Goal: Task Accomplishment & Management: Complete application form

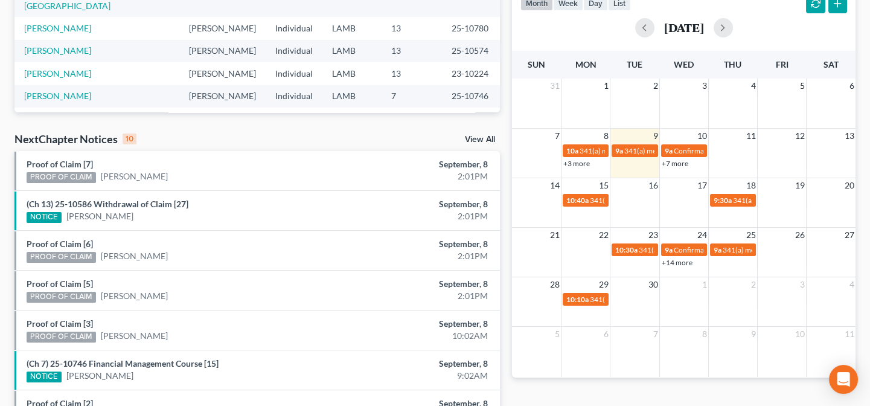
scroll to position [242, 0]
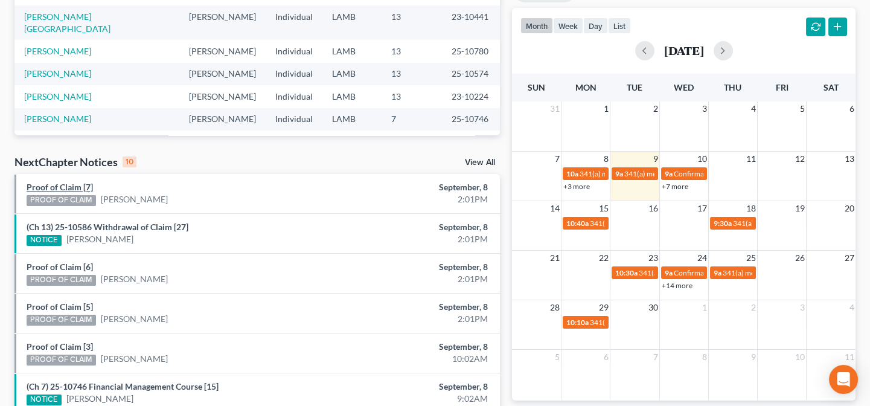
click at [84, 187] on link "Proof of Claim [7]" at bounding box center [60, 187] width 66 height 10
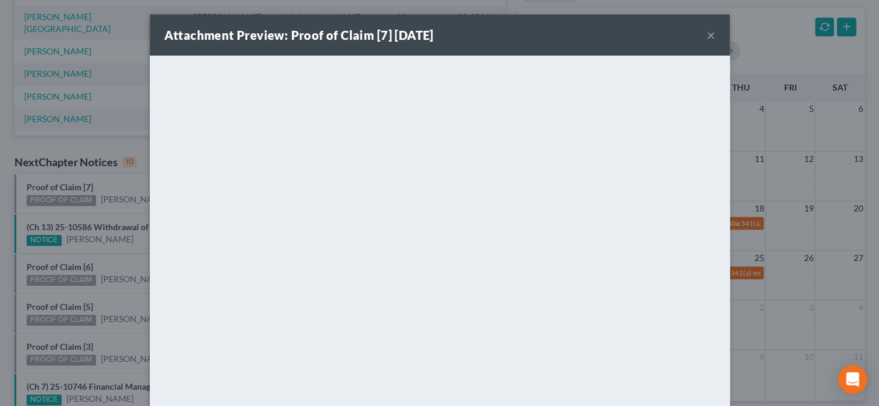
click at [106, 219] on div "Attachment Preview: Proof of Claim [7] 09/08/2025 × <object ng-attr-data='https…" at bounding box center [439, 203] width 879 height 406
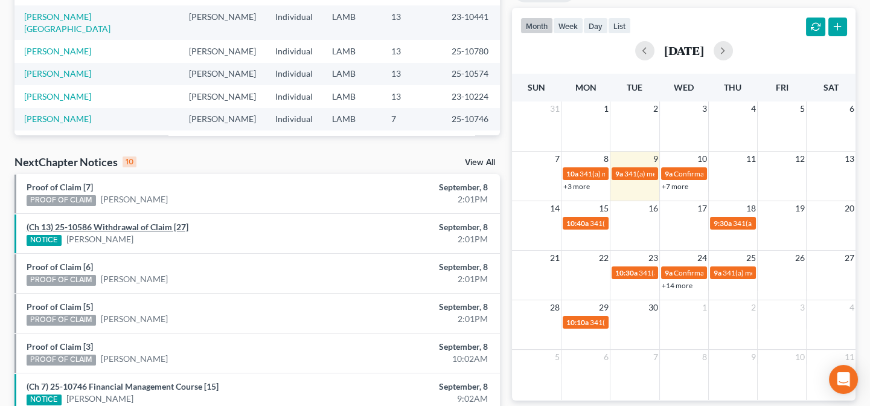
click at [112, 225] on link "(Ch 13) 25-10586 Withdrawal of Claim [27]" at bounding box center [108, 227] width 162 height 10
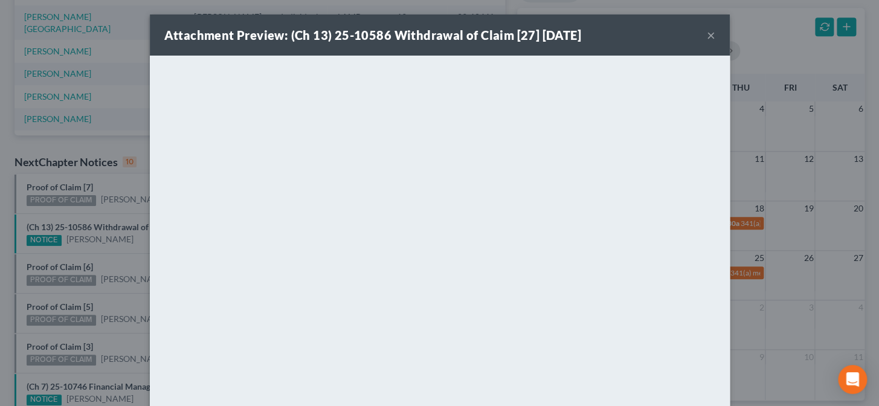
click at [124, 259] on div "Attachment Preview: (Ch 13) 25-10586 Withdrawal of Claim [27] 09/08/2025 × <obj…" at bounding box center [439, 203] width 879 height 406
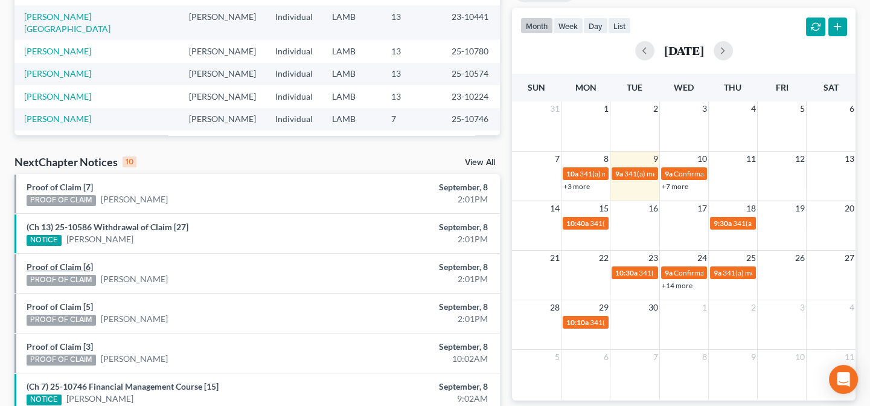
click at [76, 265] on link "Proof of Claim [6]" at bounding box center [60, 267] width 66 height 10
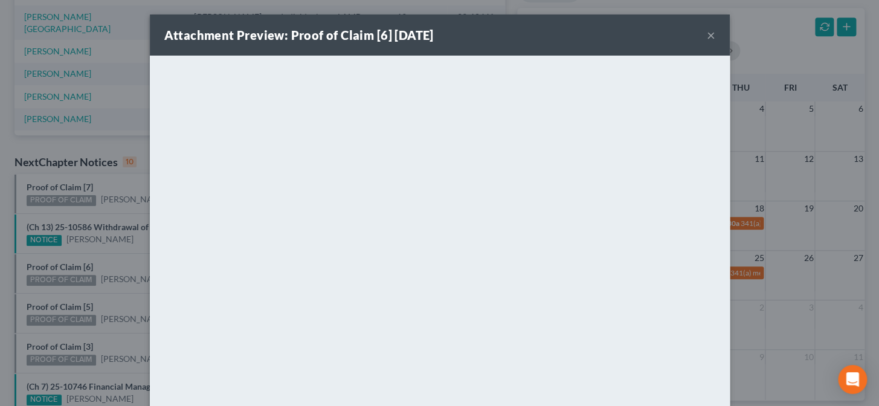
click at [111, 298] on div "Attachment Preview: Proof of Claim [6] 09/08/2025 × <object ng-attr-data='https…" at bounding box center [439, 203] width 879 height 406
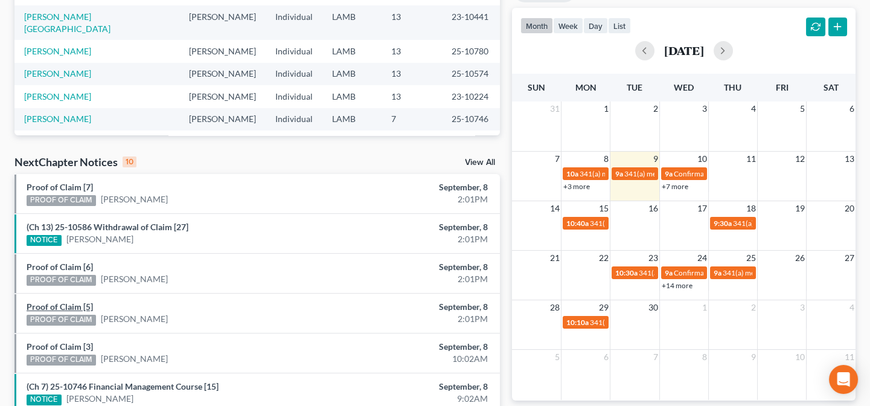
click at [72, 307] on link "Proof of Claim [5]" at bounding box center [60, 306] width 66 height 10
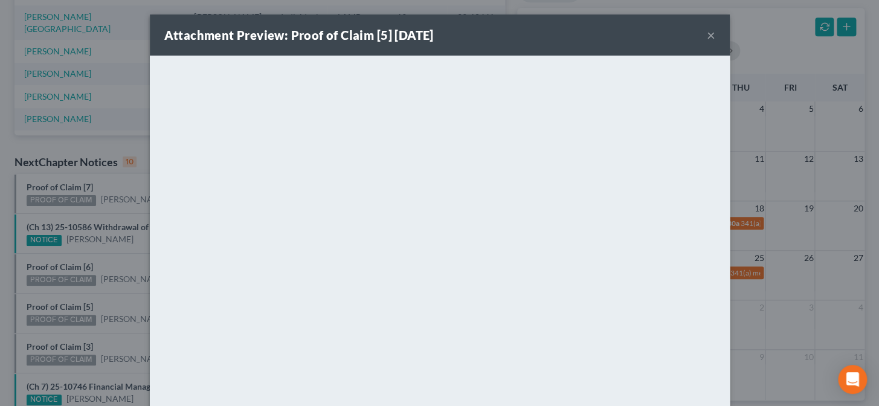
click at [134, 339] on div "Attachment Preview: Proof of Claim [5] 09/08/2025 × <object ng-attr-data='https…" at bounding box center [439, 203] width 879 height 406
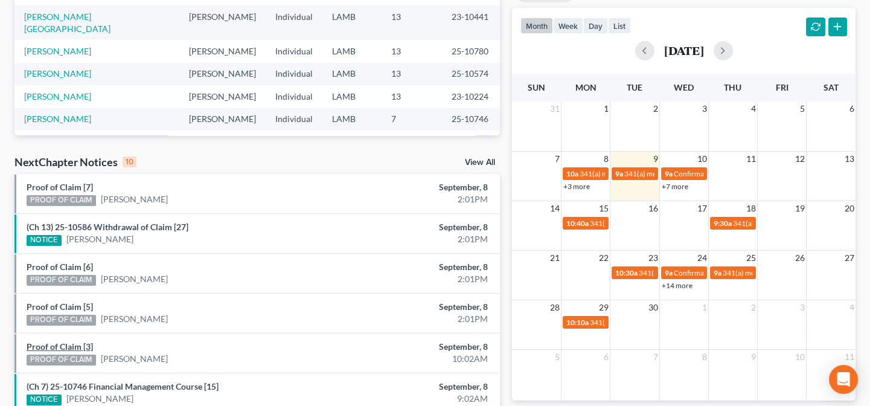
click at [78, 348] on link "Proof of Claim [3]" at bounding box center [60, 346] width 66 height 10
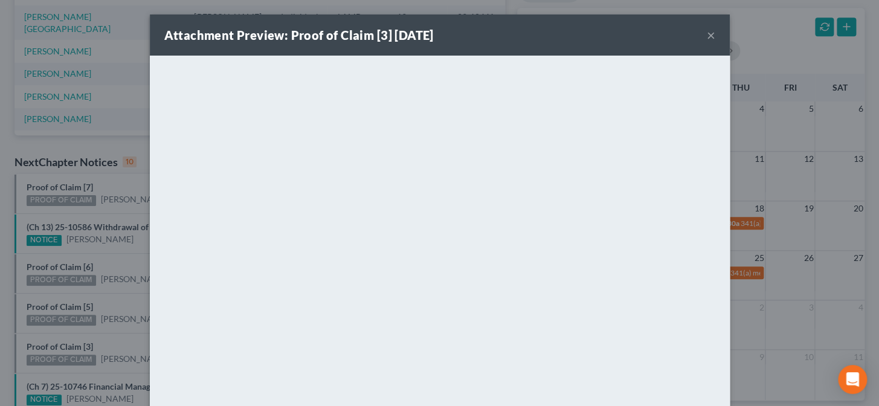
click at [117, 283] on div "Attachment Preview: Proof of Claim [3] 09/08/2025 × <object ng-attr-data='https…" at bounding box center [439, 203] width 879 height 406
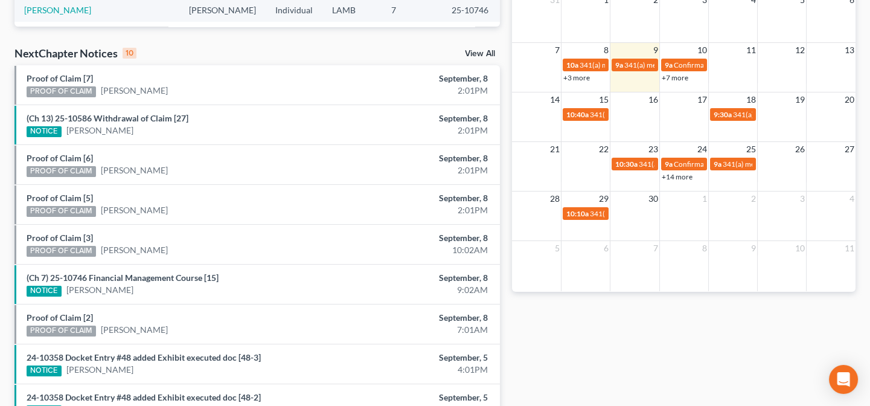
scroll to position [351, 0]
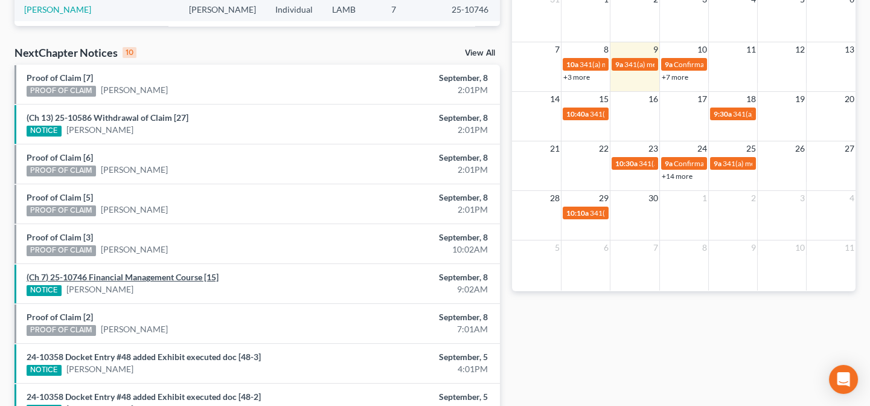
click at [117, 277] on link "(Ch 7) 25-10746 Financial Management Course [15]" at bounding box center [123, 277] width 192 height 10
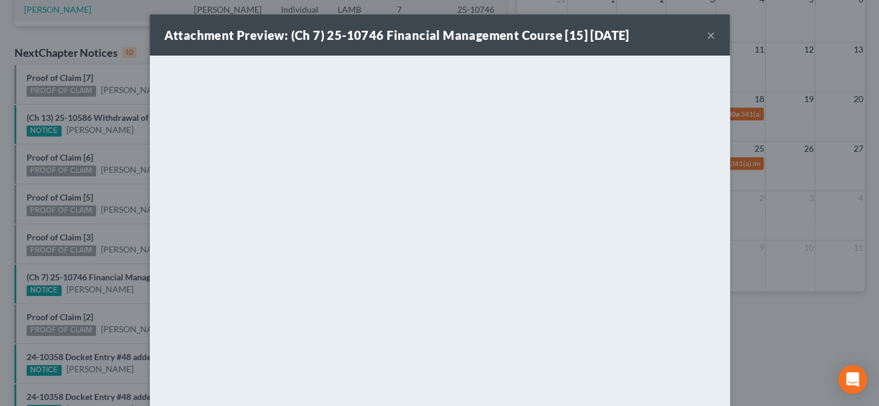
click at [114, 312] on div "Attachment Preview: (Ch 7) 25-10746 Financial Management Course [15] 09/08/2025…" at bounding box center [439, 203] width 879 height 406
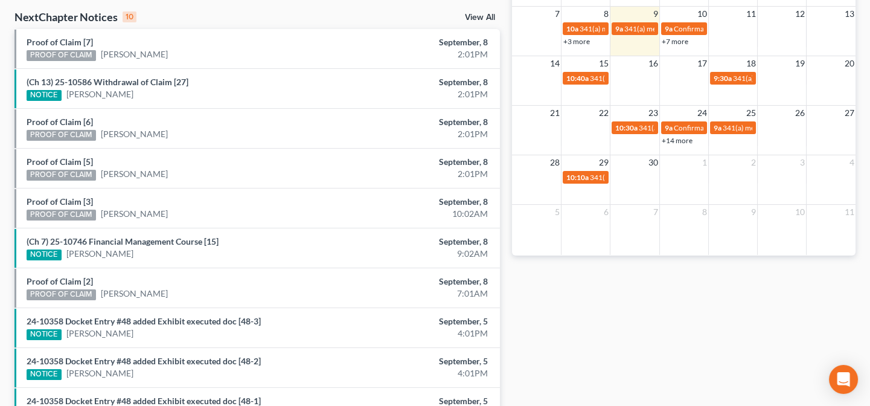
scroll to position [406, 0]
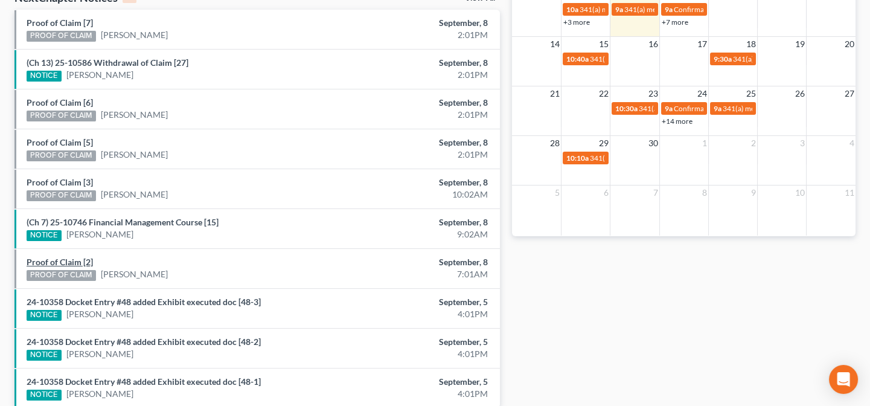
click at [82, 262] on link "Proof of Claim [2]" at bounding box center [60, 262] width 66 height 10
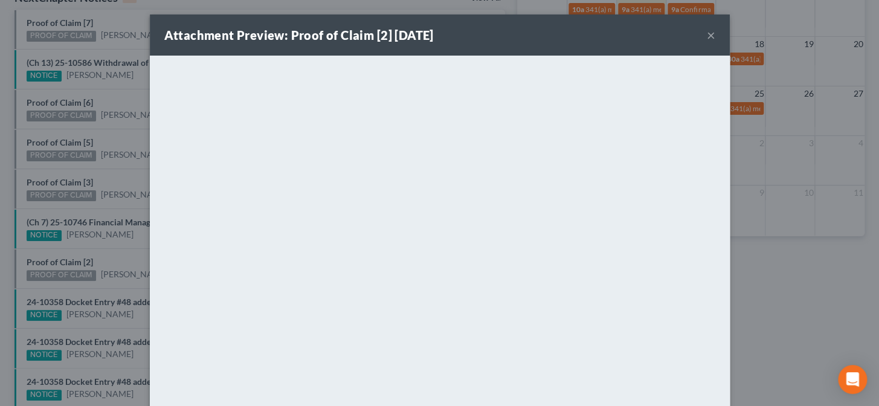
click at [106, 246] on div "Attachment Preview: Proof of Claim [2] 09/08/2025 × <object ng-attr-data='https…" at bounding box center [439, 203] width 879 height 406
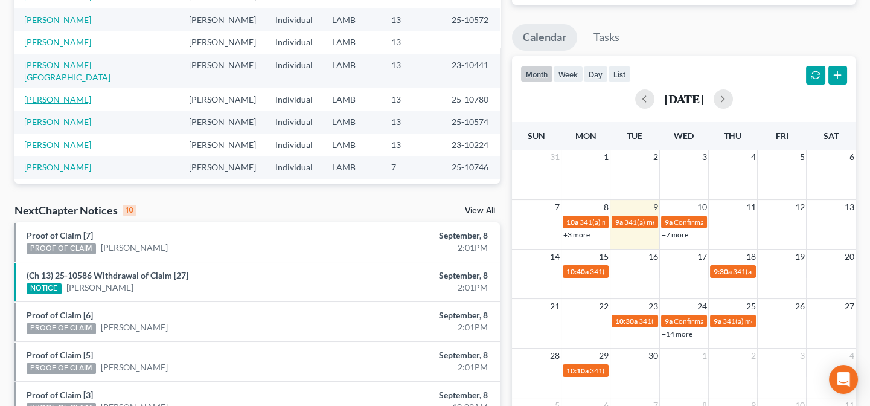
scroll to position [187, 0]
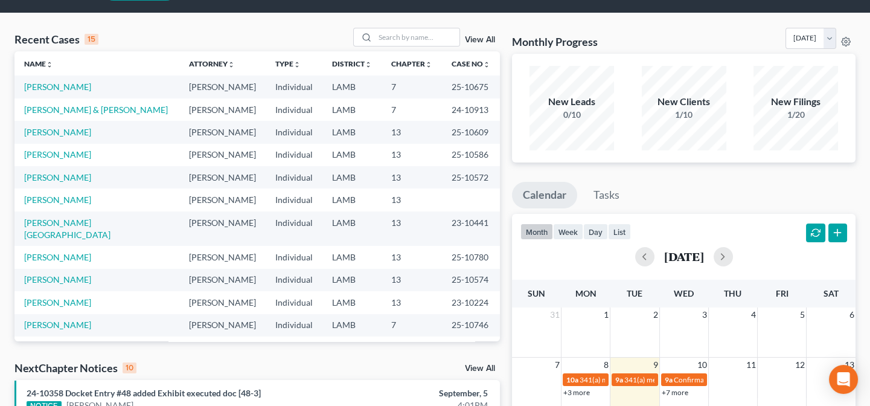
scroll to position [54, 0]
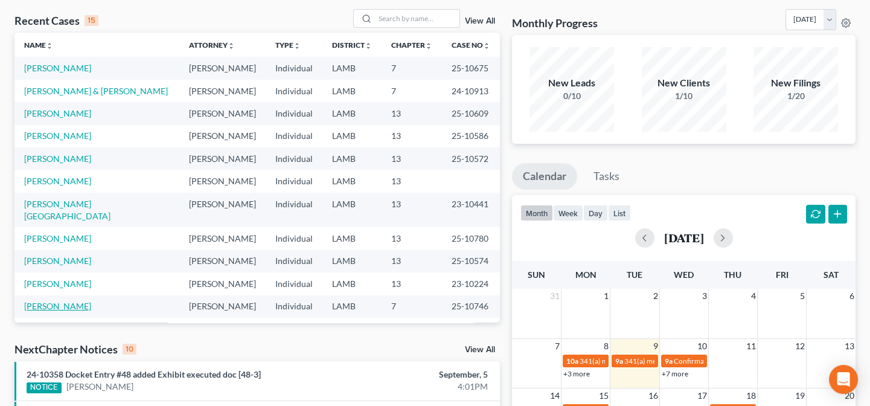
click at [59, 301] on link "[PERSON_NAME]" at bounding box center [57, 306] width 67 height 10
select select "0"
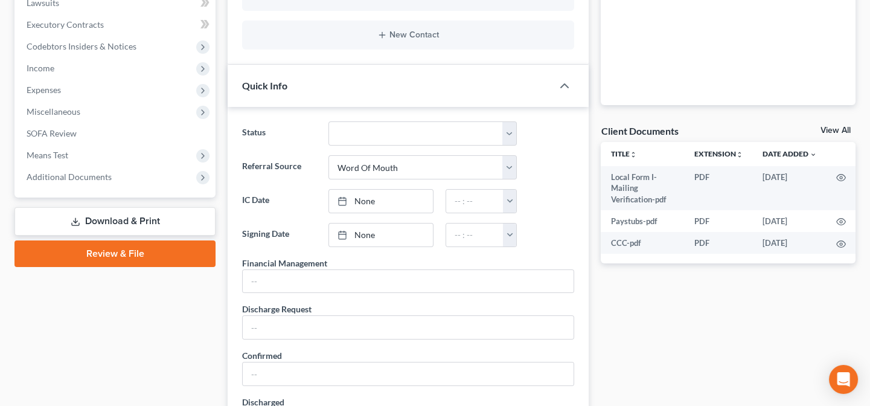
scroll to position [439, 0]
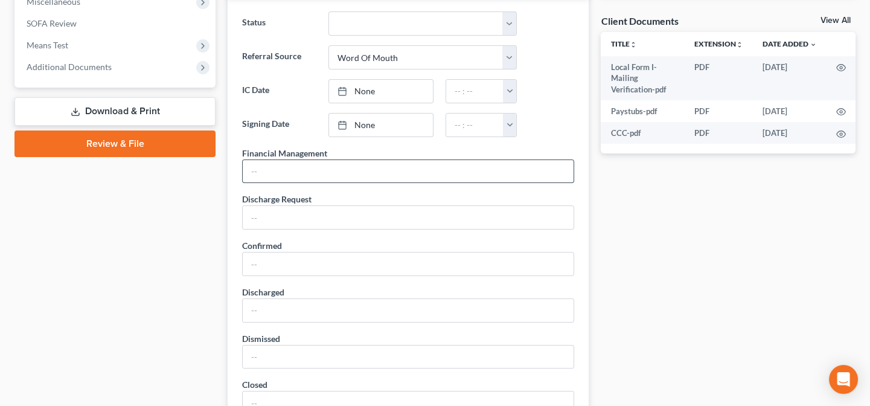
click at [347, 171] on input "text" at bounding box center [408, 171] width 331 height 23
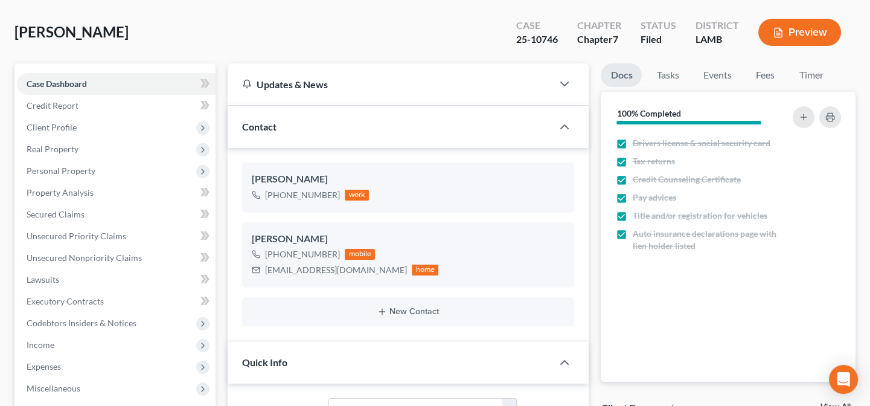
scroll to position [0, 0]
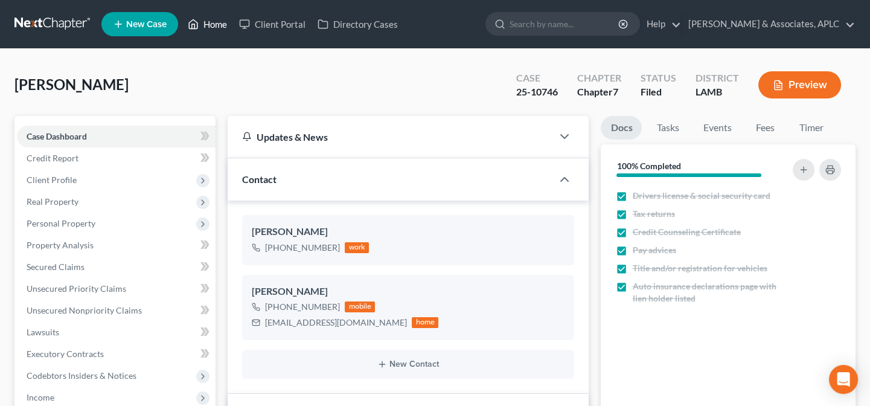
type input "09/07/25"
click at [222, 26] on link "Home" at bounding box center [207, 24] width 51 height 22
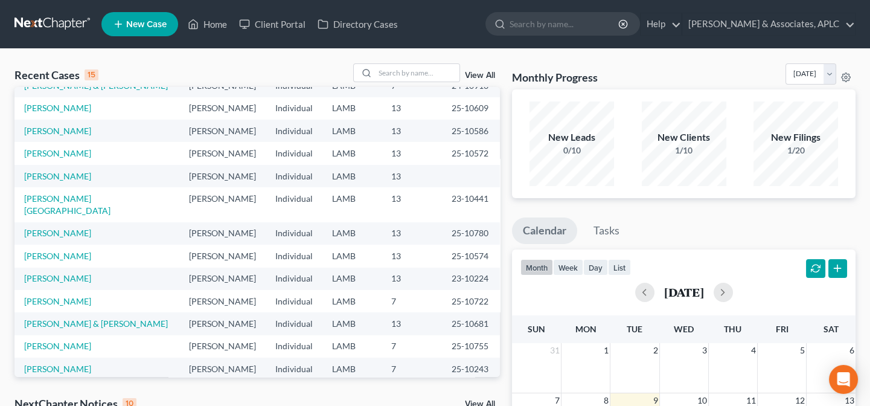
scroll to position [83, 0]
click at [75, 318] on link "[PERSON_NAME] & [PERSON_NAME]" at bounding box center [96, 323] width 144 height 10
select select "3"
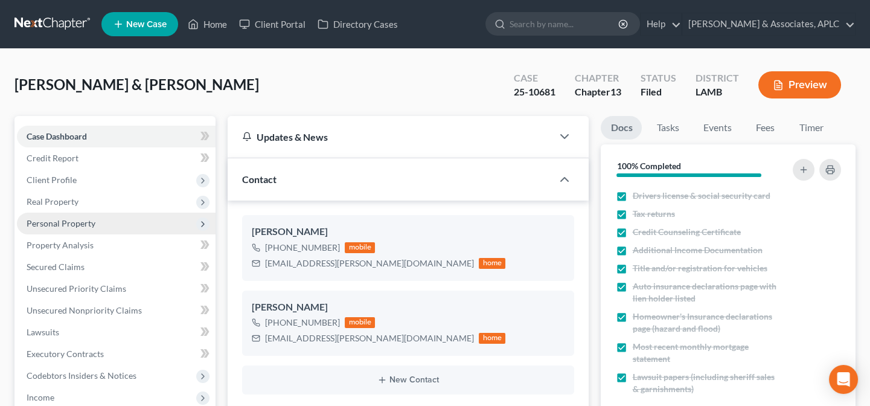
click at [79, 223] on span "Personal Property" at bounding box center [61, 223] width 69 height 10
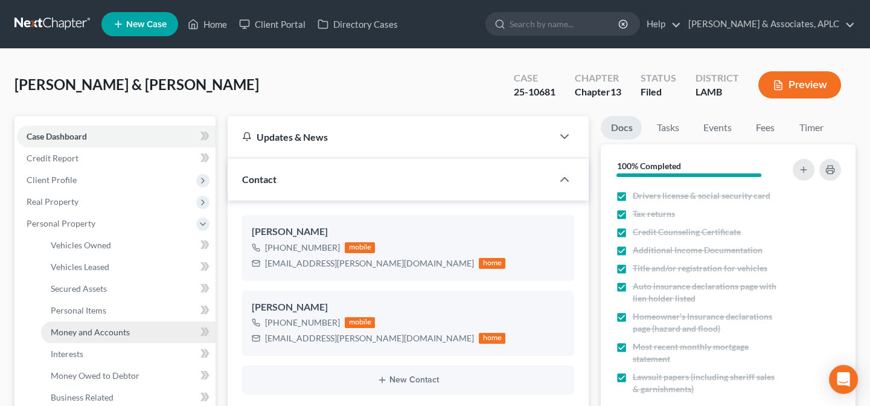
click at [72, 334] on span "Money and Accounts" at bounding box center [90, 332] width 79 height 10
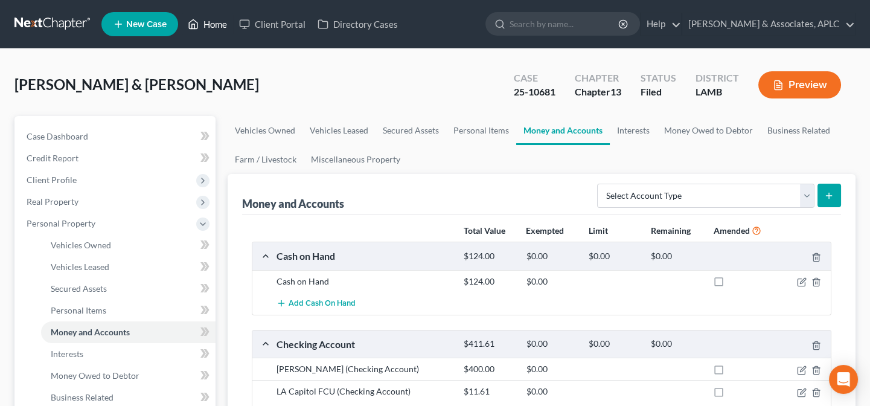
click at [206, 24] on link "Home" at bounding box center [207, 24] width 51 height 22
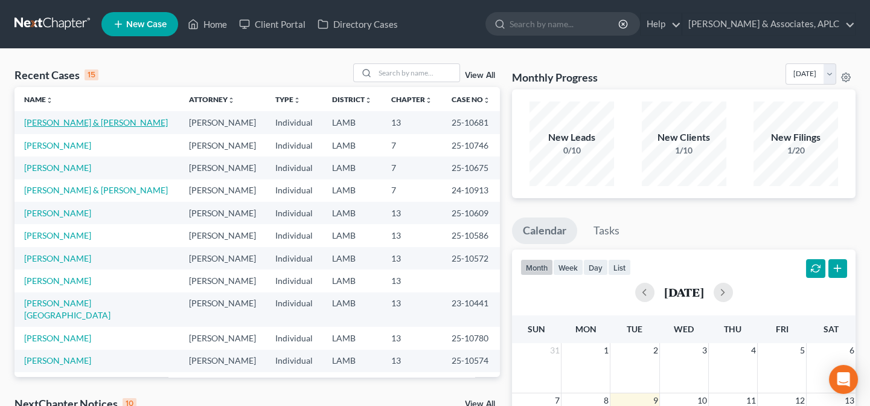
click at [76, 120] on link "[PERSON_NAME] & [PERSON_NAME]" at bounding box center [96, 122] width 144 height 10
select select "8"
select select "3"
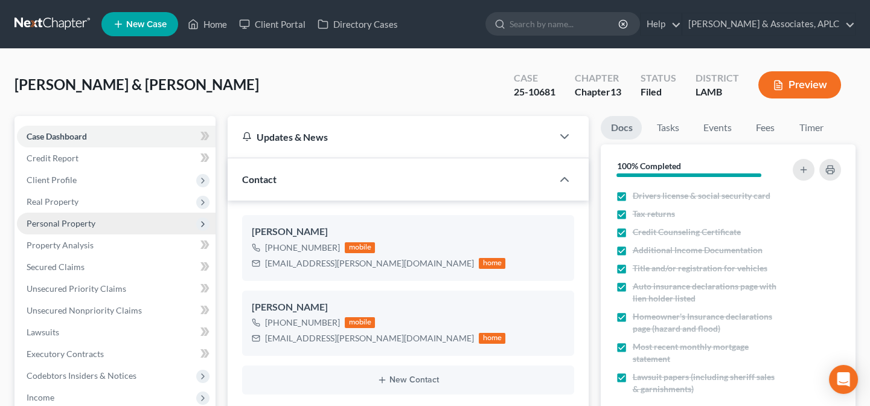
click at [66, 227] on span "Personal Property" at bounding box center [116, 224] width 199 height 22
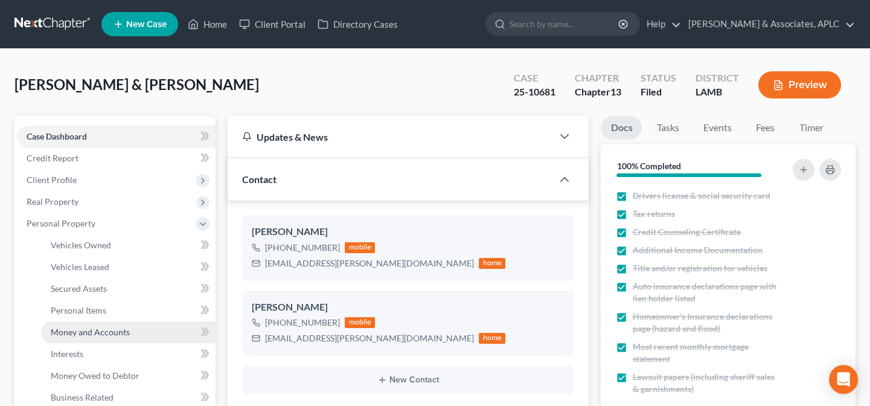
click at [67, 334] on span "Money and Accounts" at bounding box center [90, 332] width 79 height 10
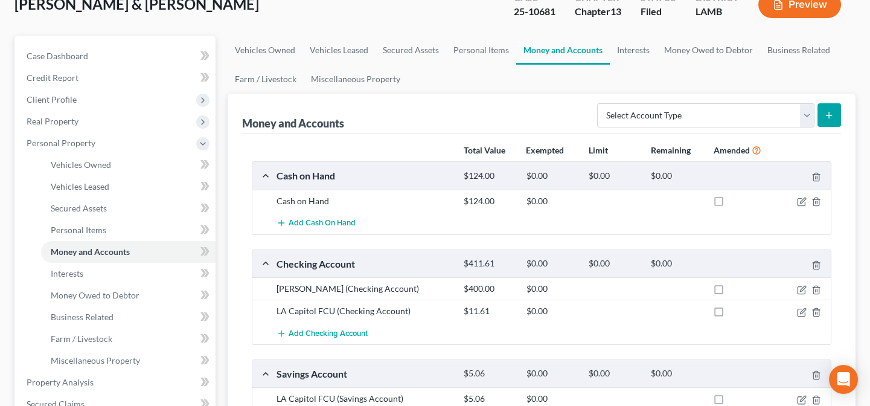
scroll to position [109, 0]
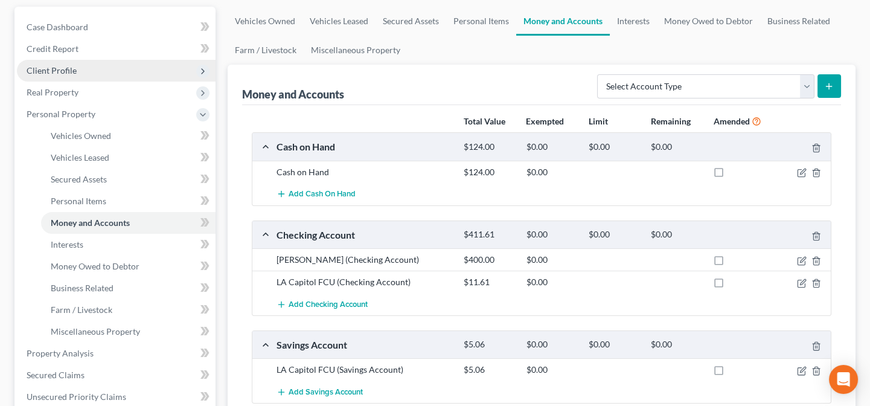
click at [43, 68] on span "Client Profile" at bounding box center [52, 70] width 50 height 10
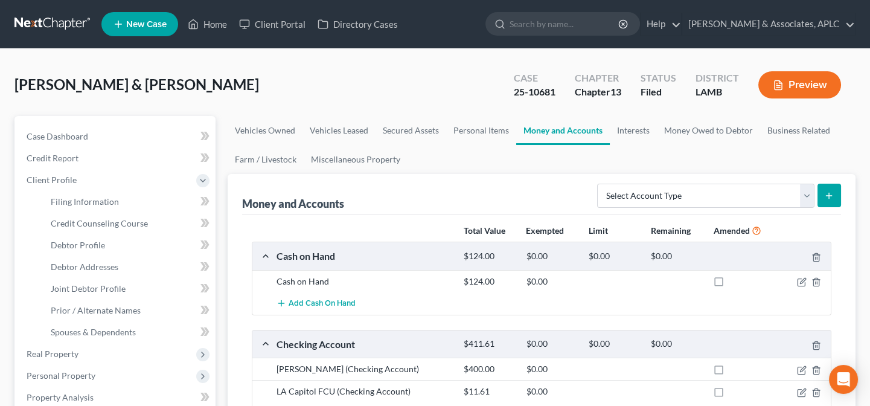
scroll to position [0, 0]
click at [218, 24] on link "Home" at bounding box center [207, 24] width 51 height 22
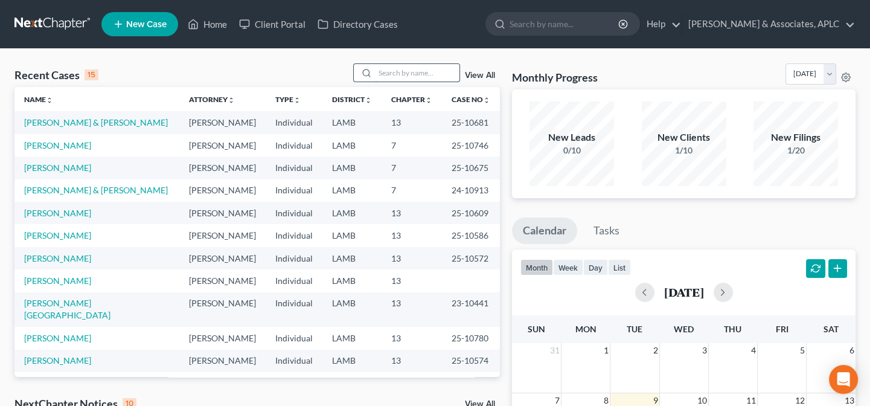
click at [400, 72] on input "search" at bounding box center [417, 73] width 85 height 18
type input "cotton"
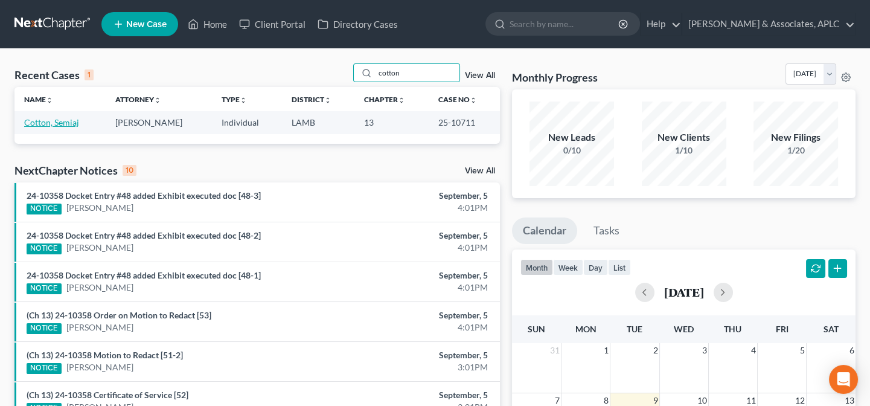
click at [40, 120] on link "Cotton, Semiaj" at bounding box center [51, 122] width 55 height 10
select select "0"
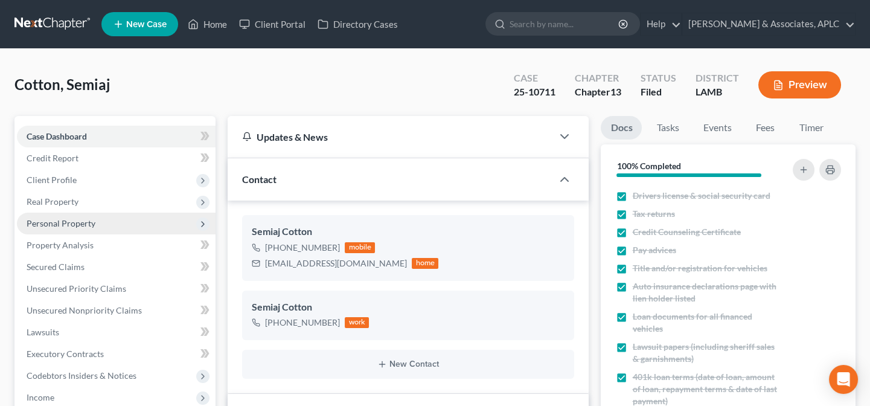
click at [66, 223] on span "Personal Property" at bounding box center [61, 223] width 69 height 10
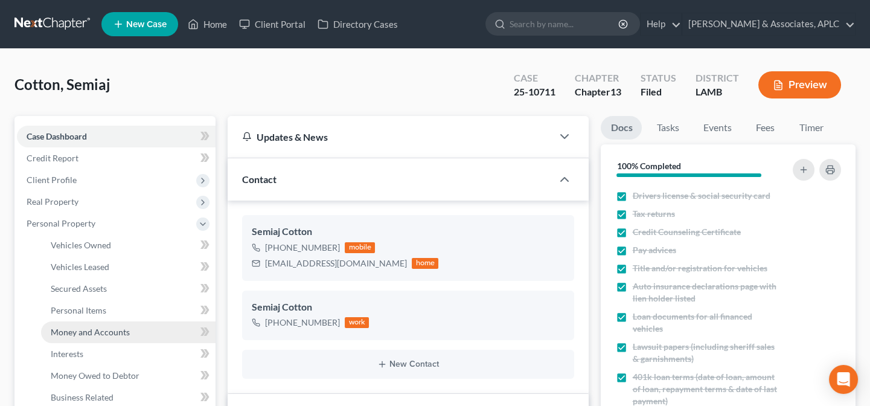
click at [72, 329] on span "Money and Accounts" at bounding box center [90, 332] width 79 height 10
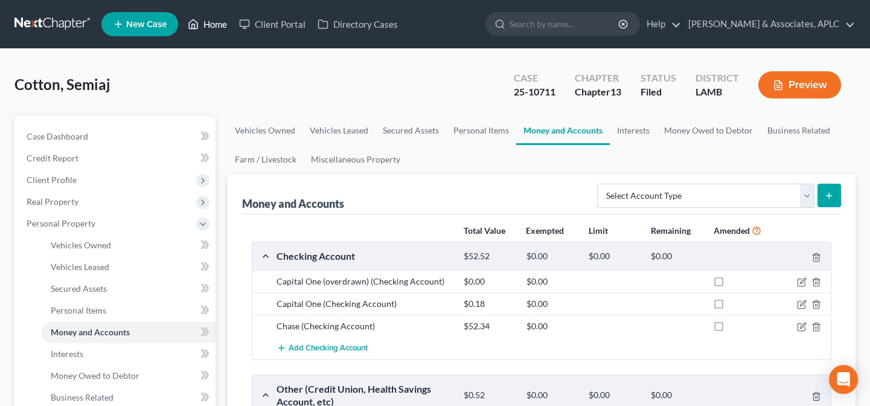
click at [219, 24] on link "Home" at bounding box center [207, 24] width 51 height 22
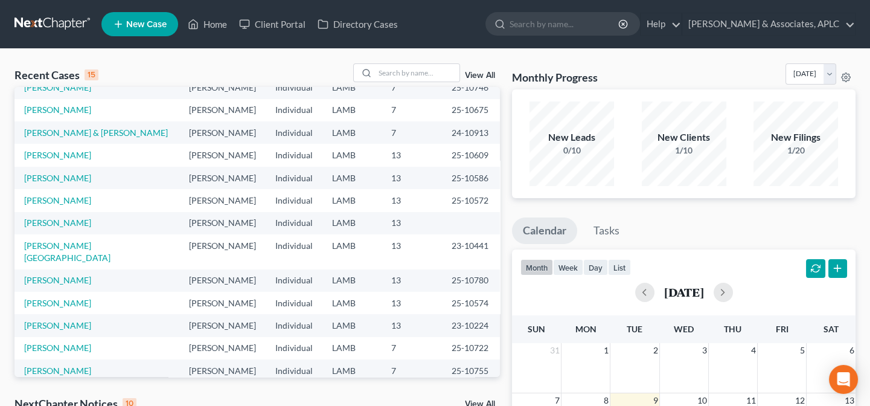
scroll to position [83, 0]
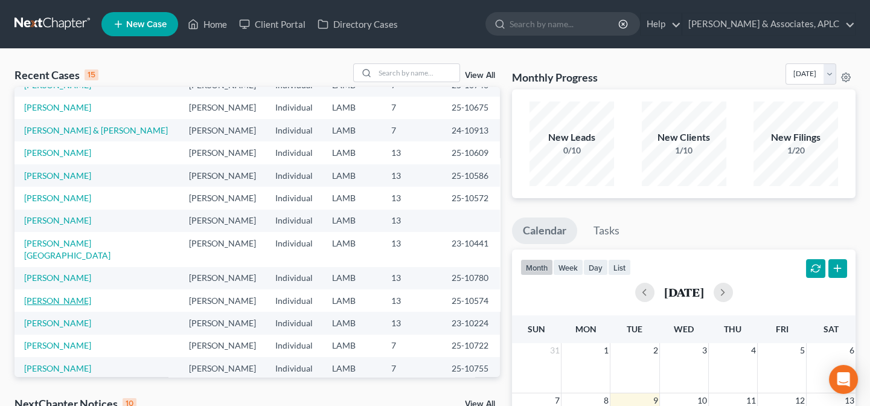
click at [74, 295] on link "[PERSON_NAME]" at bounding box center [57, 300] width 67 height 10
select select "8"
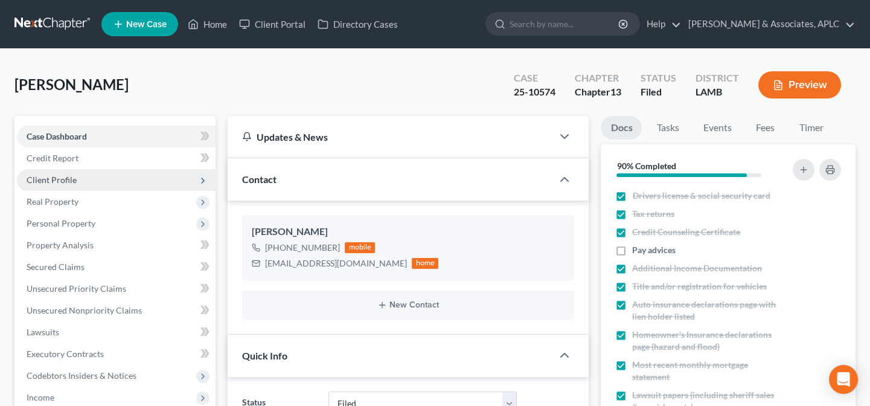
click at [65, 181] on span "Client Profile" at bounding box center [52, 180] width 50 height 10
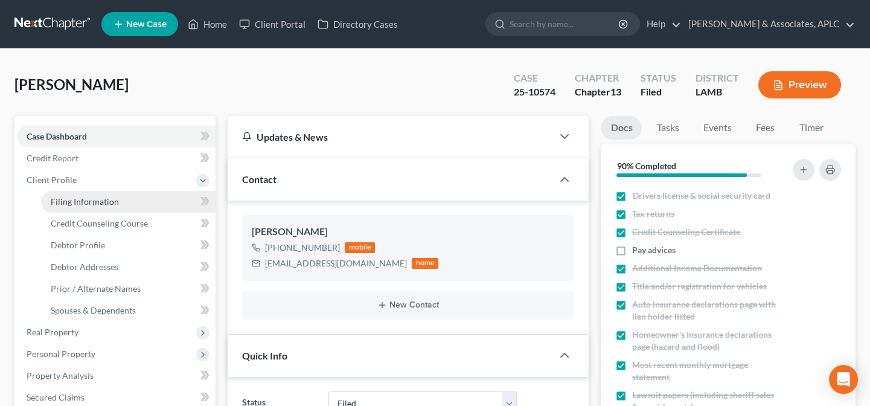
click at [77, 205] on span "Filing Information" at bounding box center [85, 201] width 68 height 10
select select "1"
select select "0"
select select "3"
select select "19"
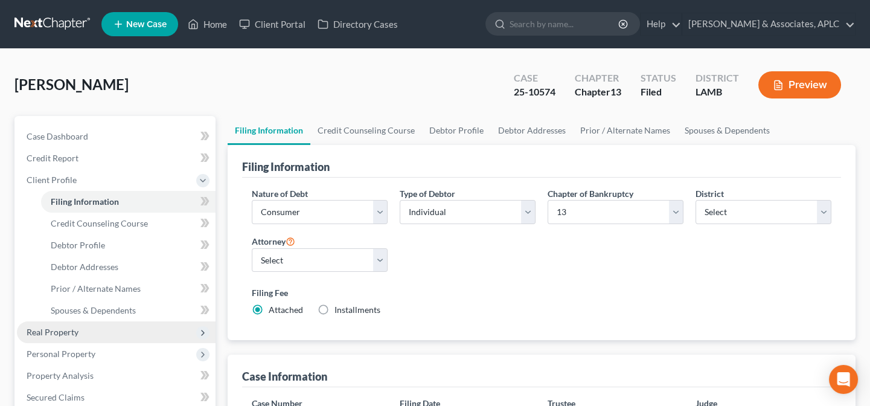
scroll to position [109, 0]
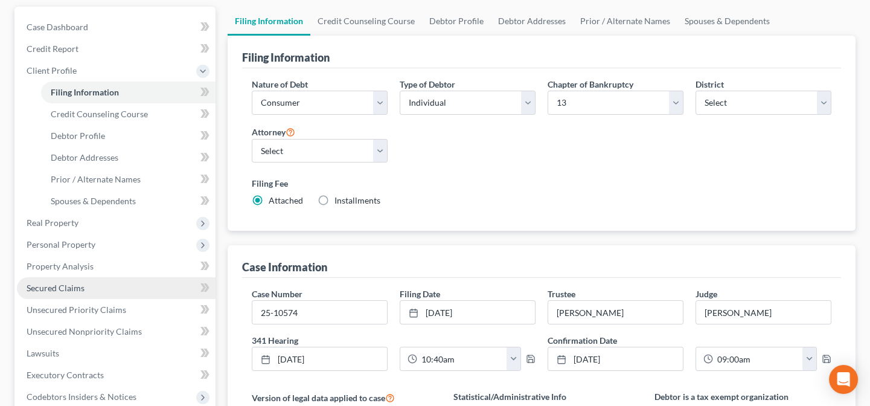
click at [72, 284] on span "Secured Claims" at bounding box center [56, 288] width 58 height 10
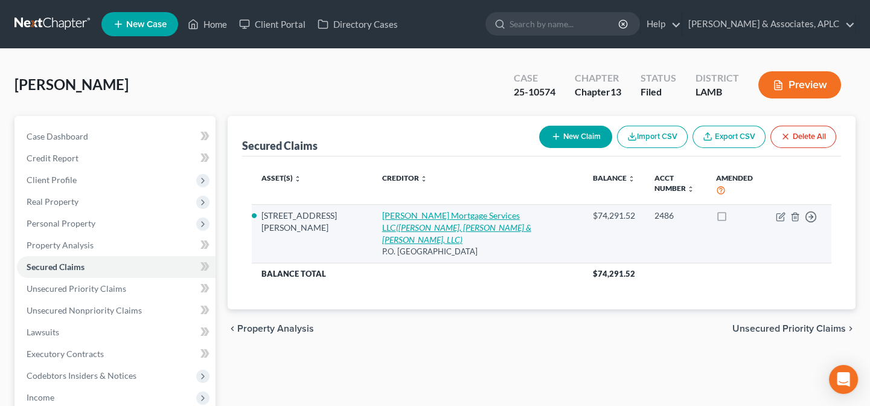
click at [461, 216] on link "Carrington Mortgage Services LLC (Graham, Arceneaux & Allen, LLC)" at bounding box center [456, 227] width 149 height 34
select select "45"
select select "4"
select select "0"
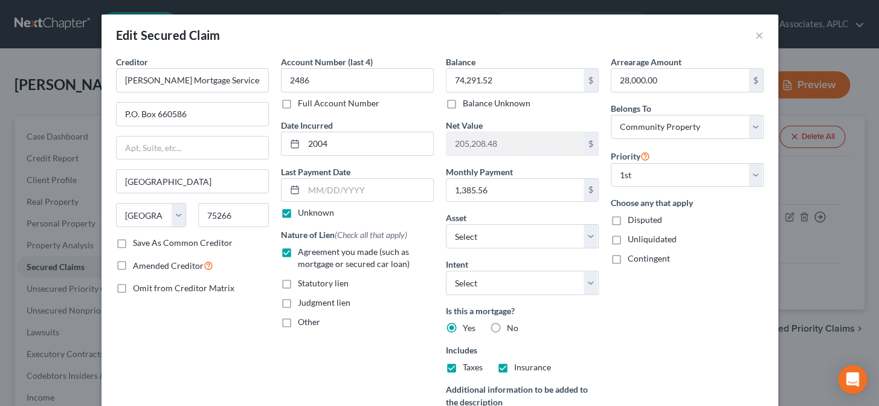
click at [802, 291] on div "Edit Secured Claim × Creditor * Carrington Mortgage Services LLC P.O. Box 66058…" at bounding box center [439, 203] width 879 height 406
click at [755, 34] on button "×" at bounding box center [759, 35] width 8 height 14
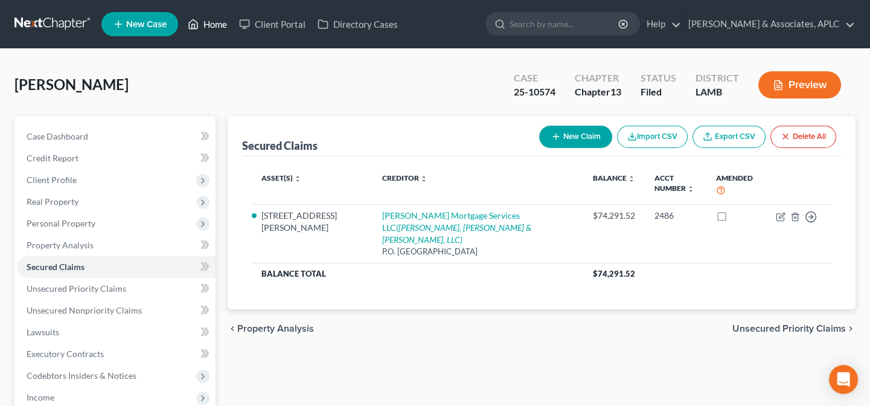
click at [223, 20] on link "Home" at bounding box center [207, 24] width 51 height 22
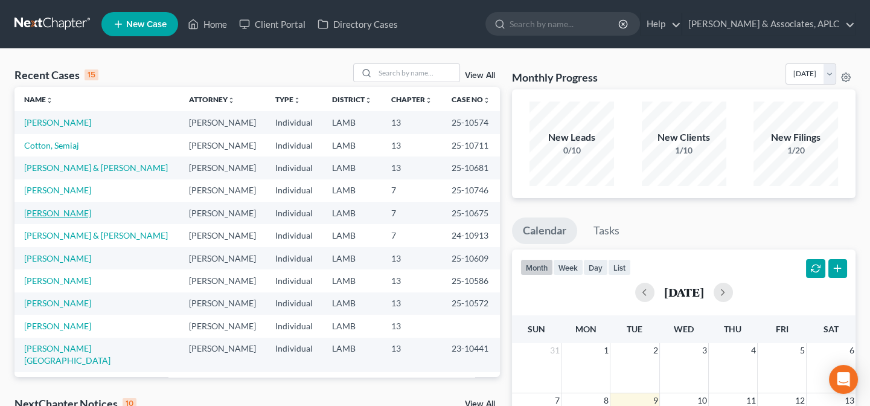
click at [54, 216] on link "[PERSON_NAME]" at bounding box center [57, 213] width 67 height 10
select select "6"
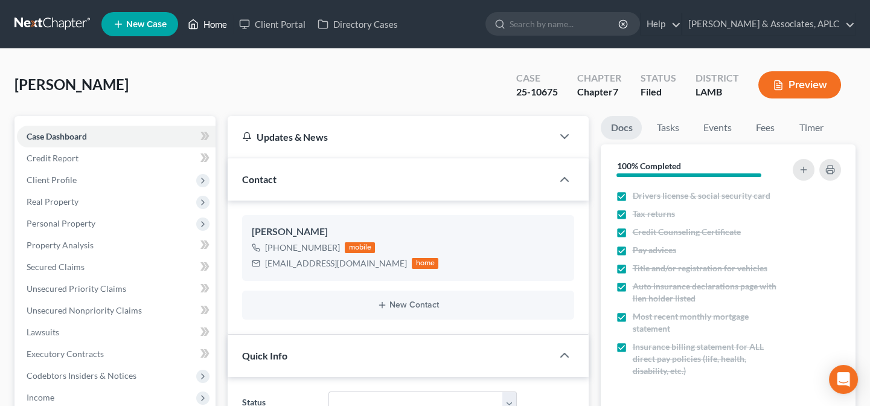
click at [217, 25] on link "Home" at bounding box center [207, 24] width 51 height 22
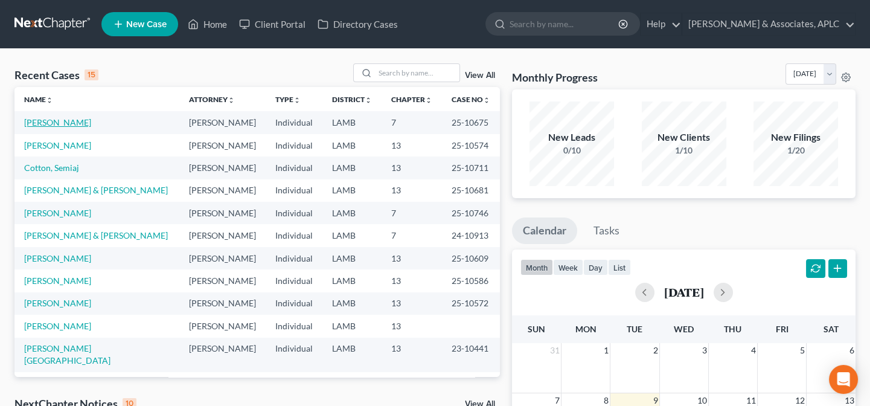
click at [42, 125] on link "[PERSON_NAME]" at bounding box center [57, 122] width 67 height 10
select select "8"
select select "6"
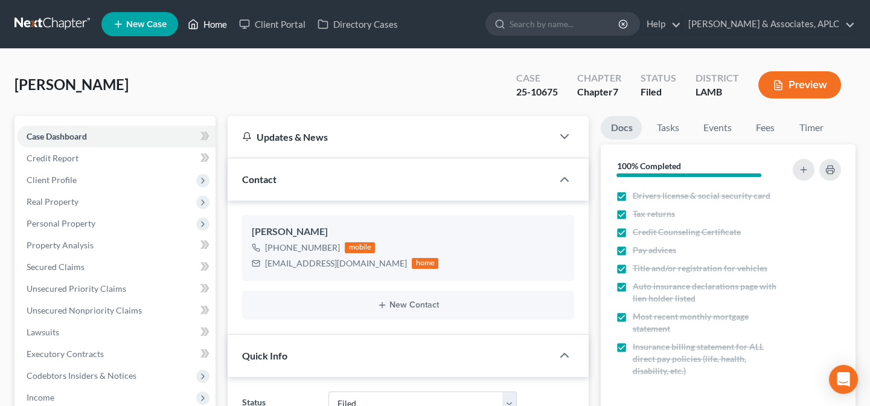
click at [217, 21] on link "Home" at bounding box center [207, 24] width 51 height 22
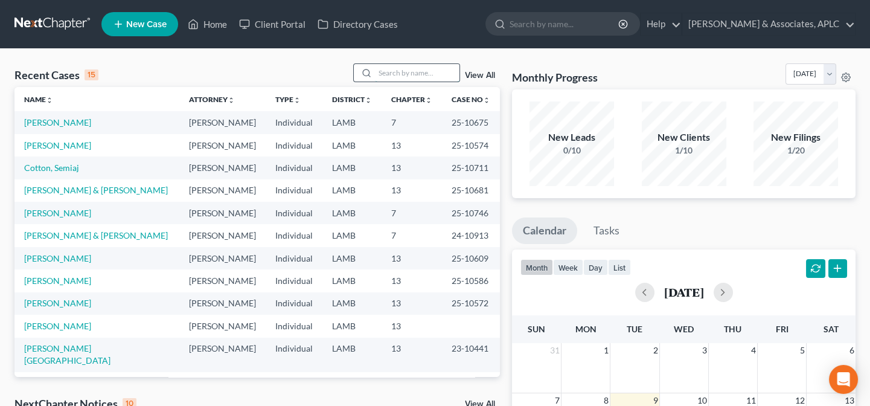
click at [405, 72] on input "search" at bounding box center [417, 73] width 85 height 18
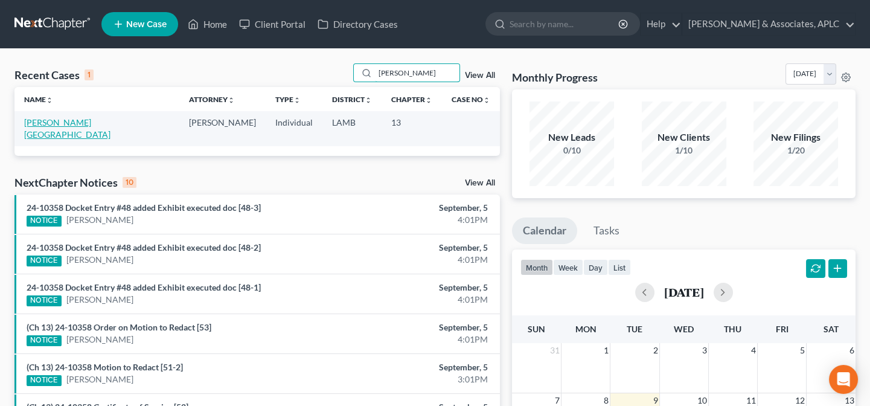
type input "[PERSON_NAME]"
click at [53, 121] on link "[PERSON_NAME][GEOGRAPHIC_DATA]" at bounding box center [67, 128] width 86 height 22
select select "14"
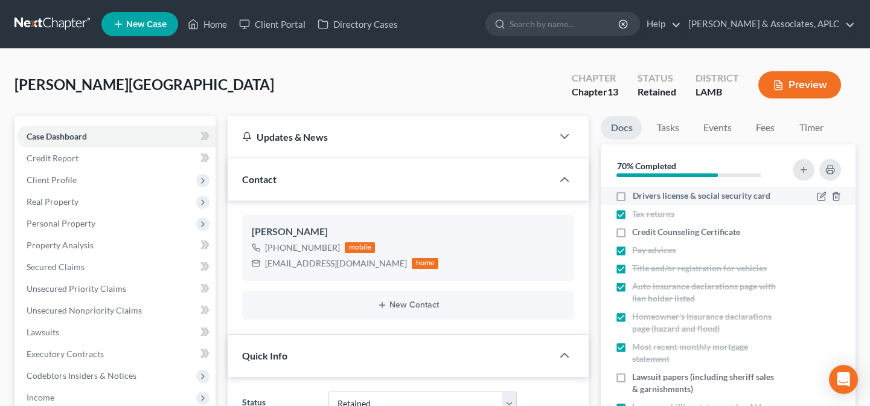
click at [632, 194] on label "Drivers license & social security card" at bounding box center [701, 196] width 138 height 12
click at [637, 194] on input "Drivers license & social security card" at bounding box center [641, 194] width 8 height 8
checkbox input "true"
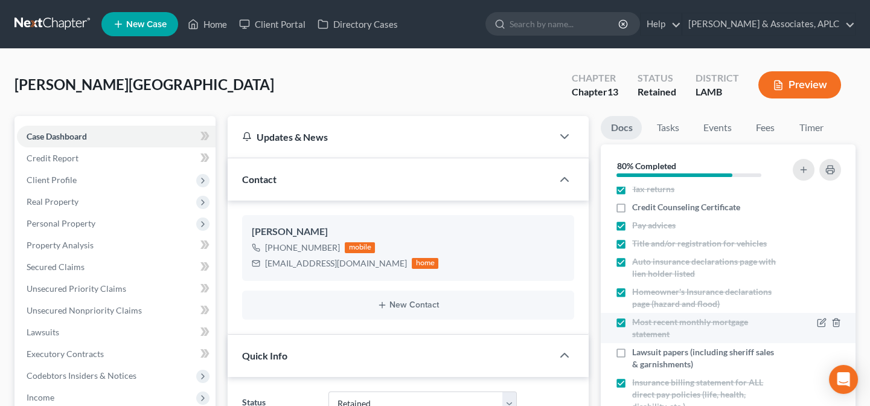
scroll to position [109, 0]
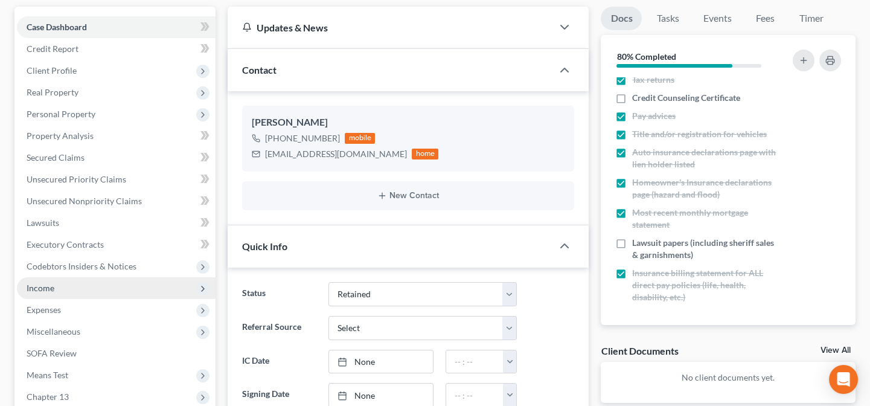
click at [74, 289] on span "Income" at bounding box center [116, 288] width 199 height 22
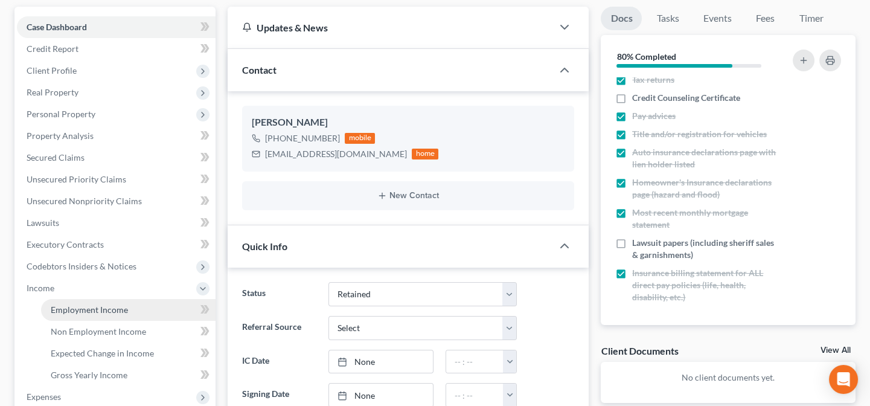
click at [79, 307] on span "Employment Income" at bounding box center [89, 309] width 77 height 10
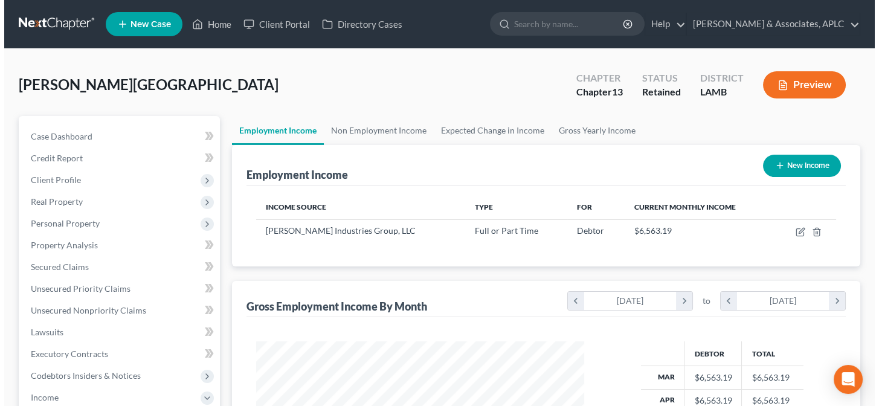
scroll to position [216, 352]
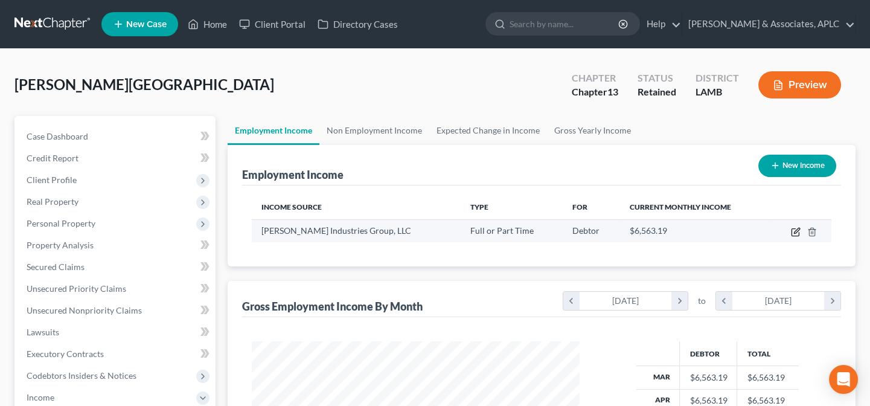
click at [797, 231] on icon "button" at bounding box center [796, 232] width 10 height 10
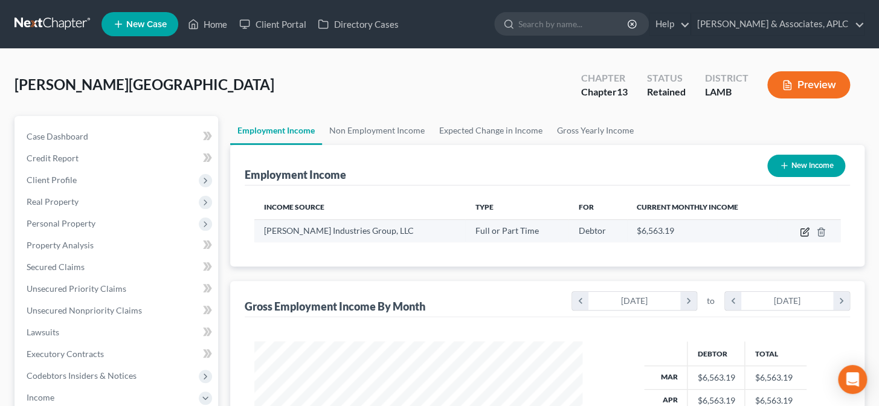
select select "0"
select select "19"
select select "0"
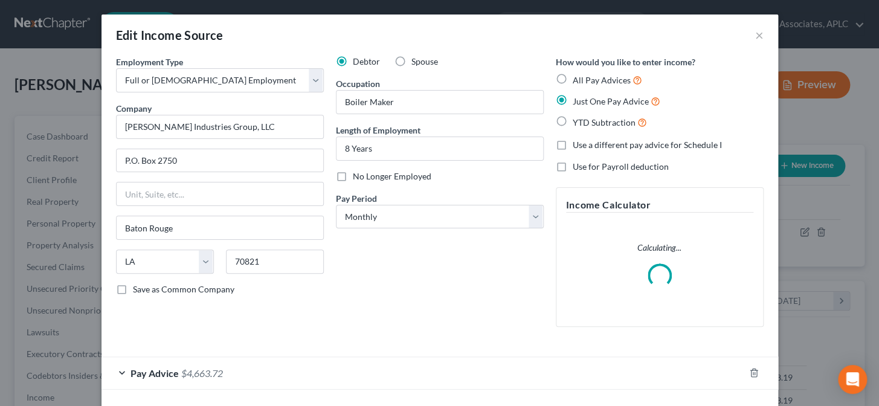
scroll to position [216, 356]
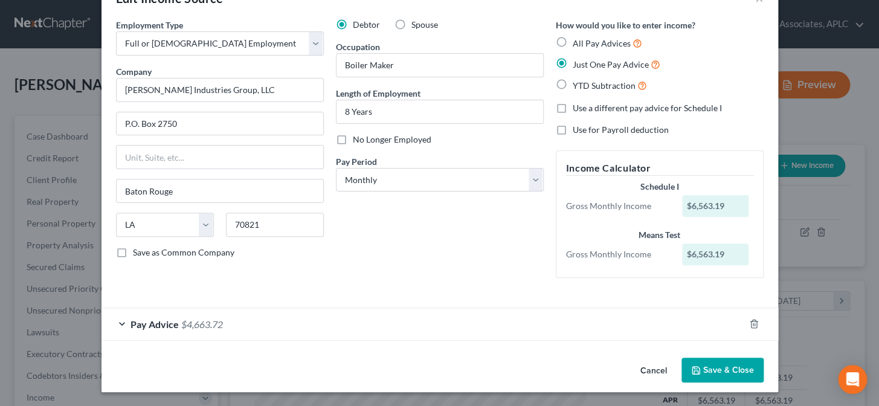
click at [134, 329] on div "Pay Advice $4,663.72" at bounding box center [422, 324] width 643 height 32
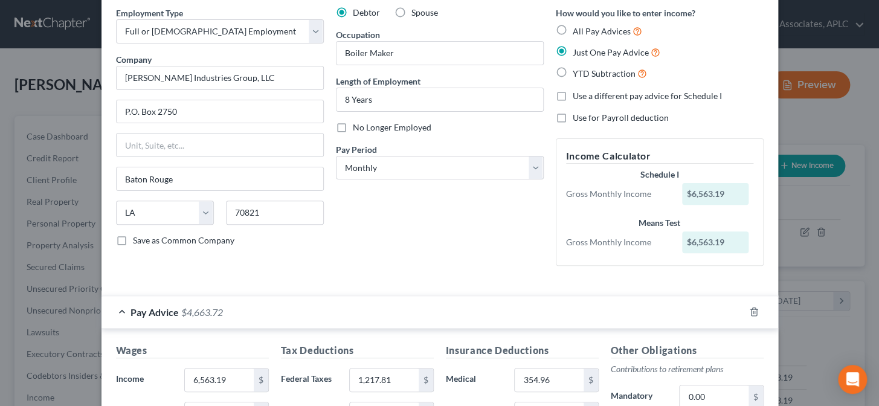
scroll to position [159, 0]
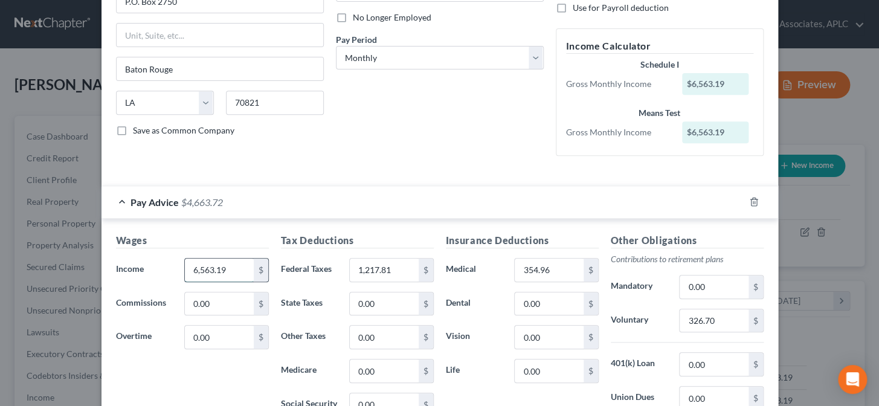
click at [224, 271] on input "6,563.19" at bounding box center [219, 270] width 68 height 23
type input "6,753.85"
click at [402, 269] on input "1,217.81" at bounding box center [384, 270] width 68 height 23
type input "1,272.46"
click at [563, 265] on input "354.96" at bounding box center [549, 270] width 68 height 23
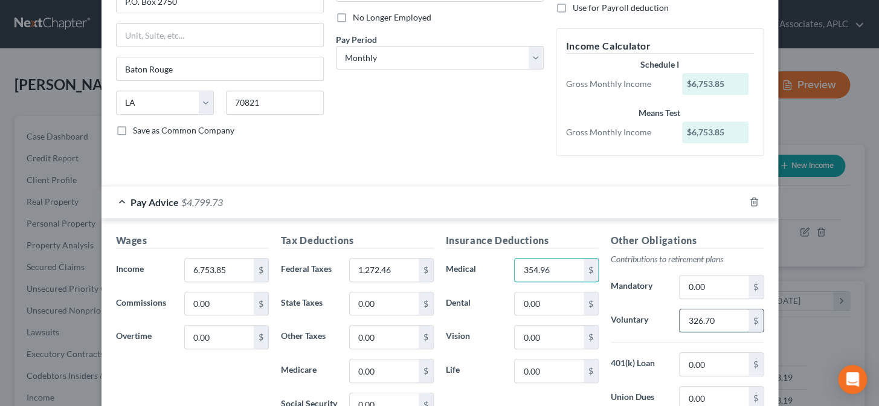
click at [729, 320] on input "326.70" at bounding box center [714, 320] width 68 height 23
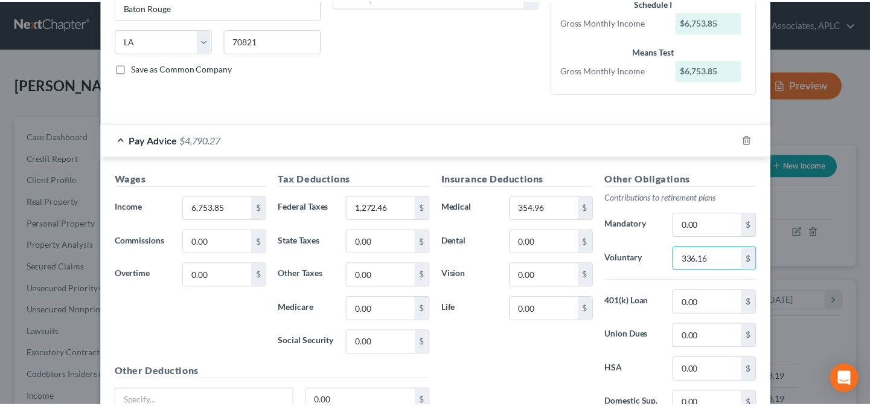
scroll to position [332, 0]
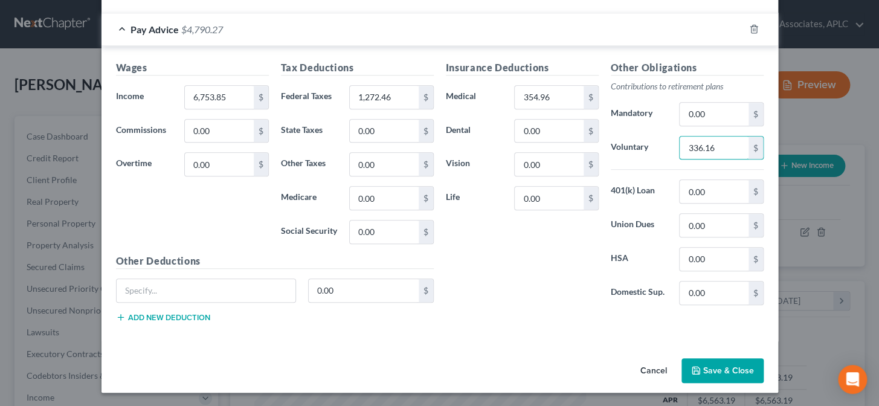
type input "336.16"
click at [707, 367] on button "Save & Close" at bounding box center [722, 370] width 82 height 25
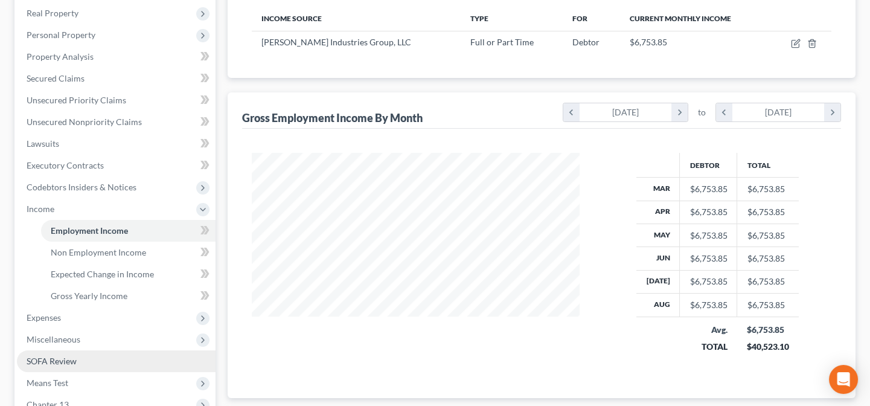
scroll to position [219, 0]
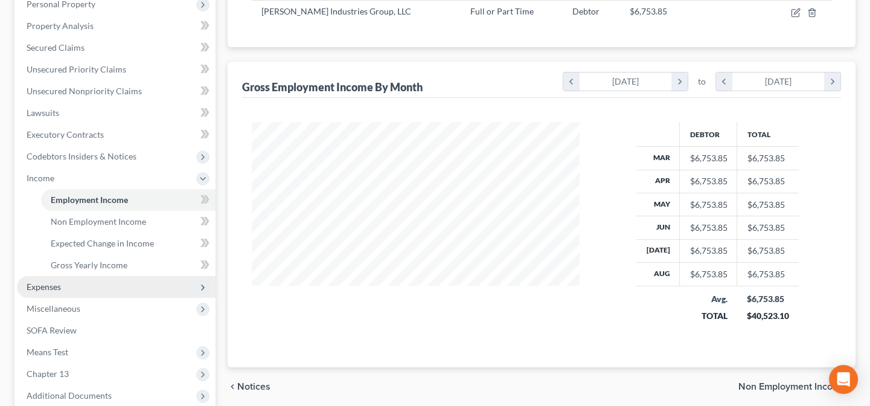
click at [53, 281] on span "Expenses" at bounding box center [44, 286] width 34 height 10
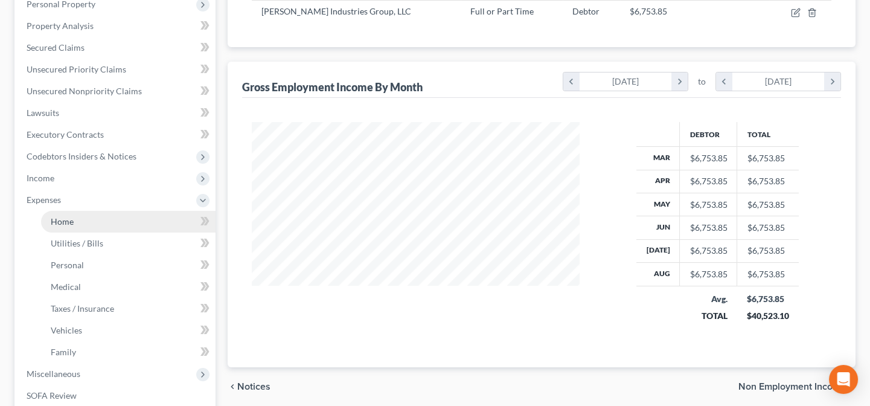
click at [78, 222] on link "Home" at bounding box center [128, 222] width 175 height 22
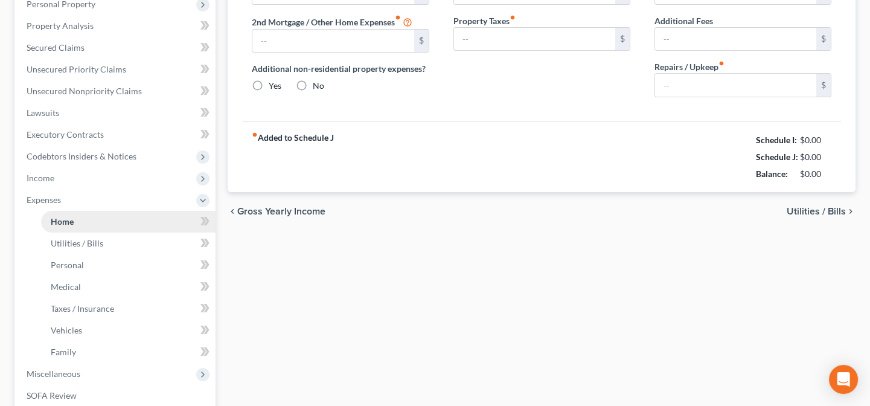
type input "1,558.22"
type input "0.00"
radio input "true"
type input "0.00"
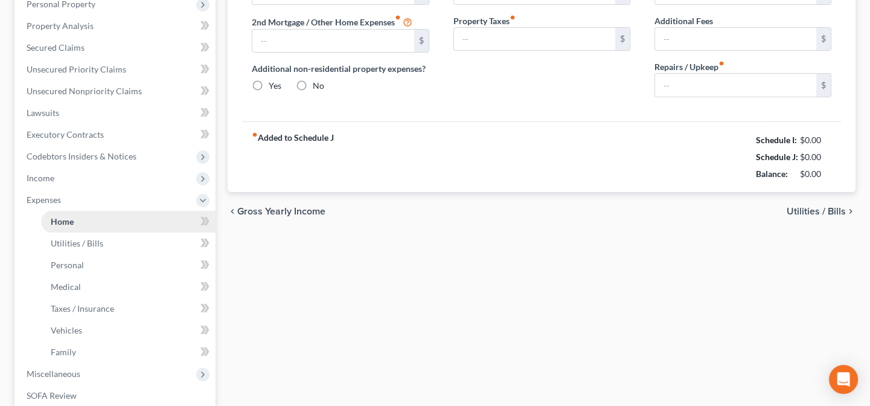
type input "0.00"
type input "50.00"
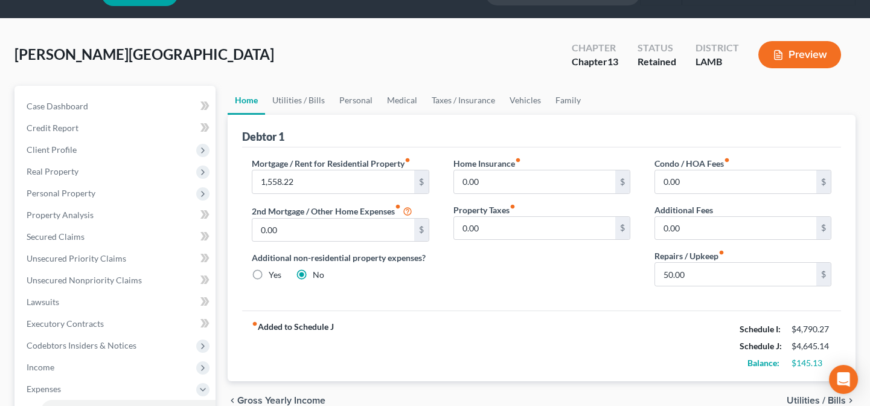
scroll to position [54, 0]
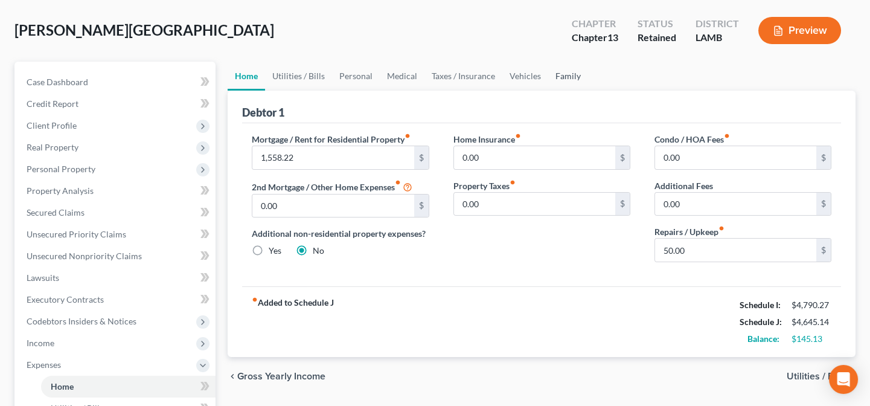
click at [573, 72] on link "Family" at bounding box center [568, 76] width 40 height 29
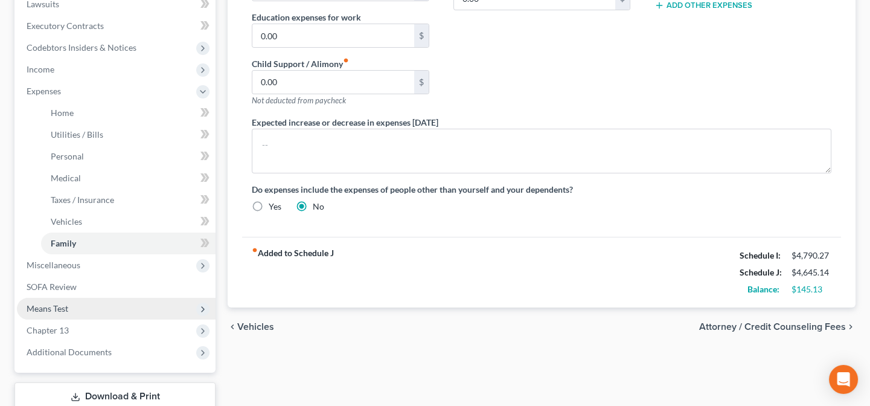
scroll to position [329, 0]
click at [57, 314] on span "Means Test" at bounding box center [116, 308] width 199 height 22
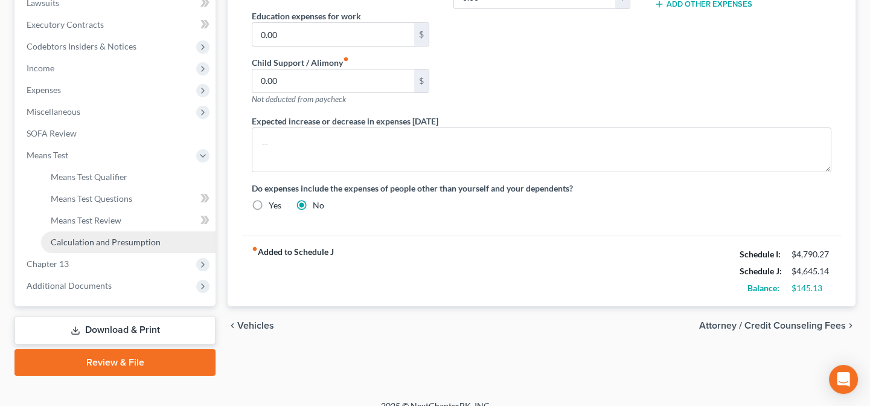
click at [82, 244] on span "Calculation and Presumption" at bounding box center [106, 242] width 110 height 10
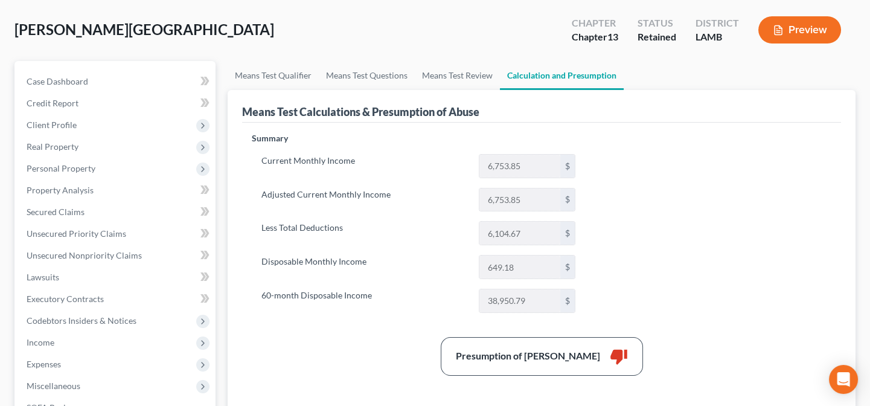
scroll to position [54, 0]
click at [269, 72] on link "Means Test Qualifier" at bounding box center [273, 76] width 91 height 29
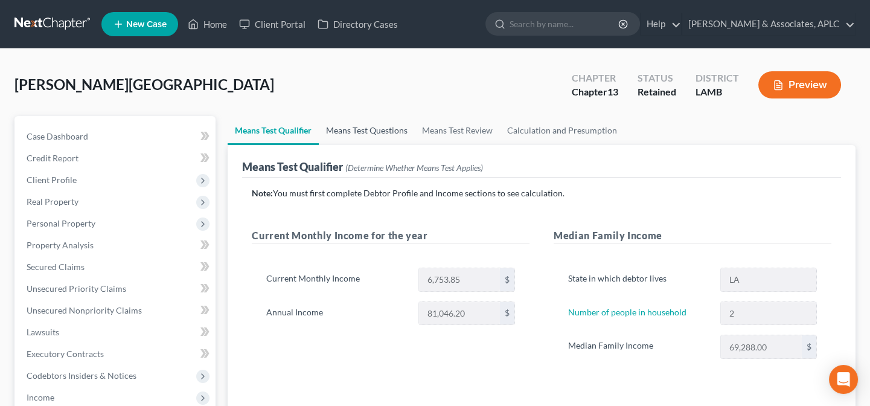
click at [384, 132] on link "Means Test Questions" at bounding box center [367, 130] width 96 height 29
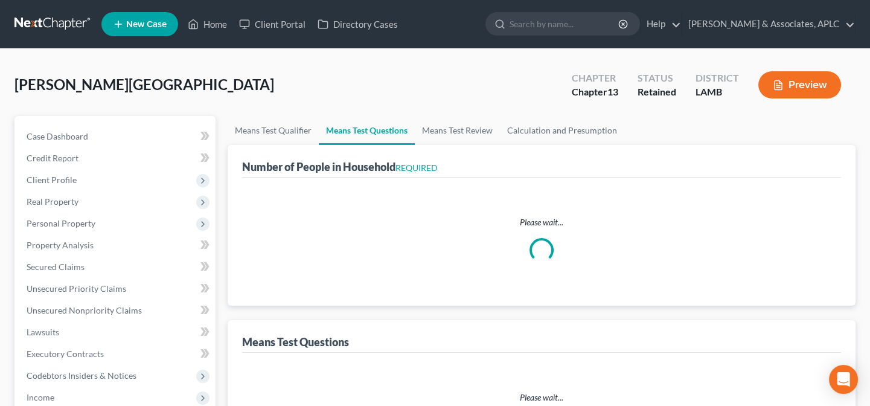
select select "0"
select select "60"
select select "1"
select select "4"
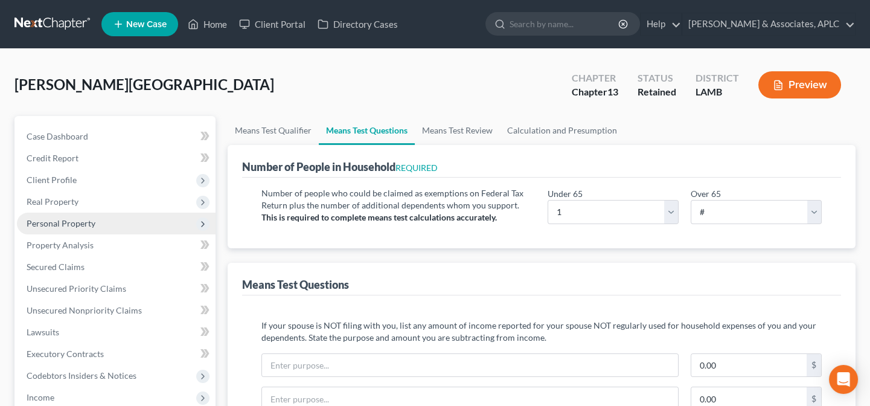
click at [83, 222] on span "Personal Property" at bounding box center [61, 223] width 69 height 10
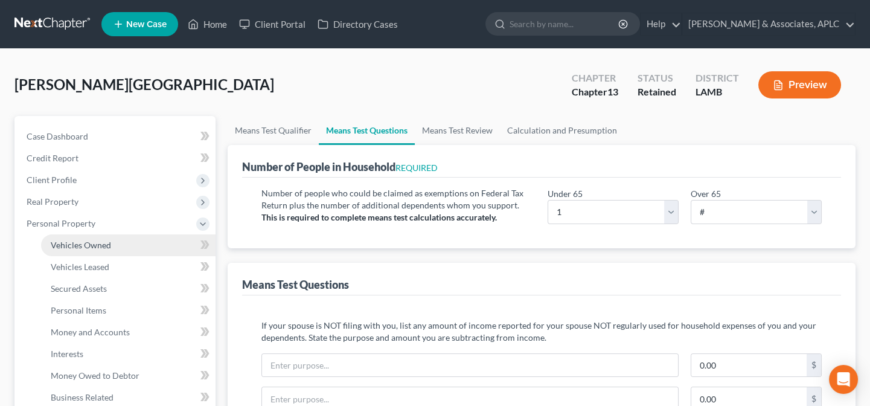
click at [87, 242] on span "Vehicles Owned" at bounding box center [81, 245] width 60 height 10
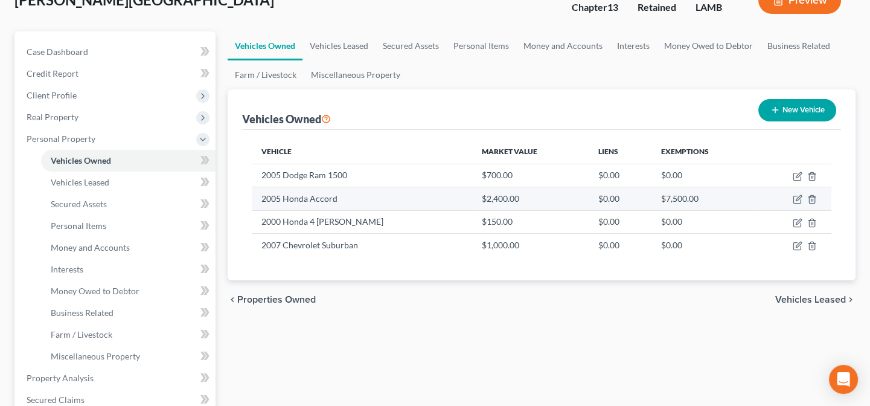
scroll to position [109, 0]
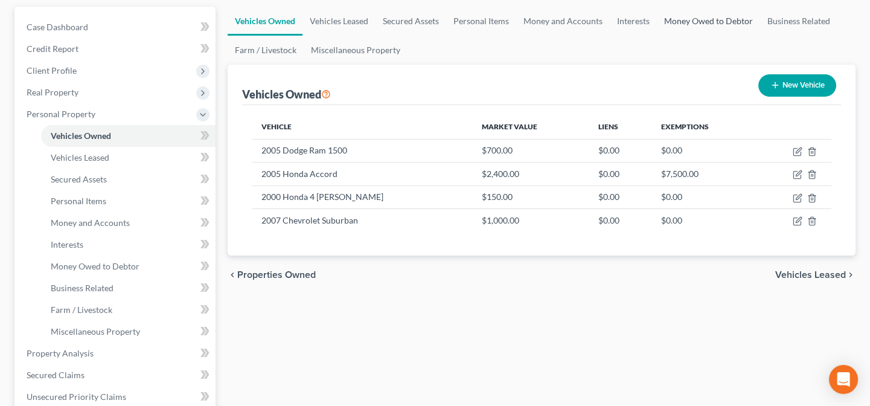
drag, startPoint x: 686, startPoint y: 19, endPoint x: 663, endPoint y: 38, distance: 30.1
click at [686, 20] on link "Money Owed to Debtor" at bounding box center [708, 21] width 103 height 29
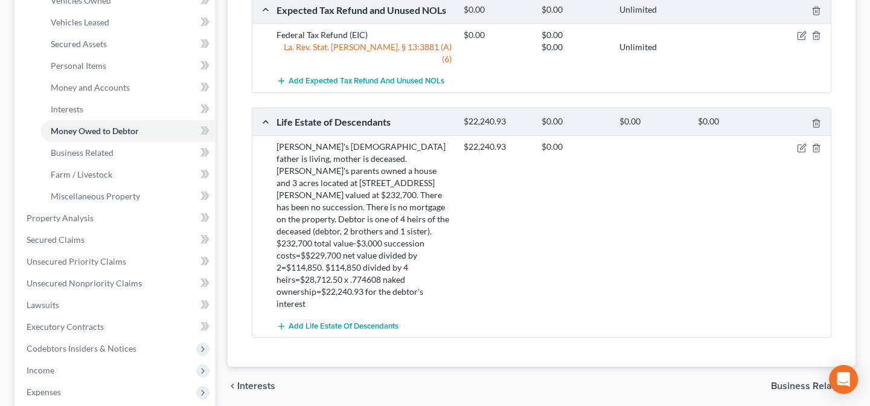
scroll to position [219, 0]
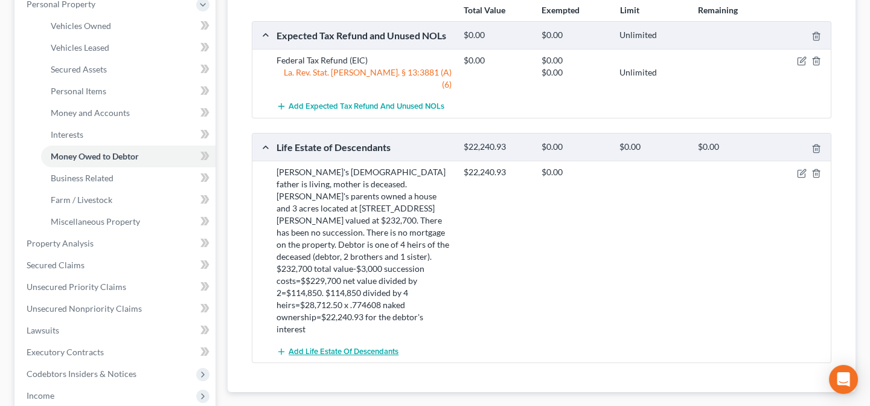
click at [369, 347] on span "Add Life Estate of Descendants" at bounding box center [344, 352] width 110 height 10
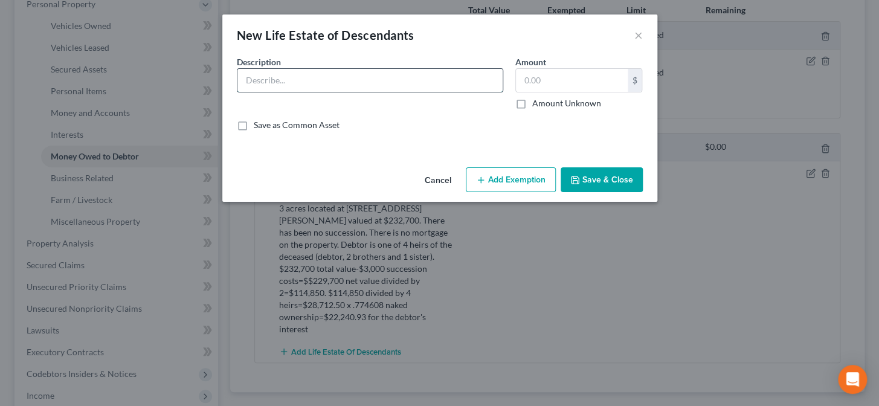
click at [312, 83] on input "text" at bounding box center [369, 80] width 265 height 23
click at [300, 82] on input "1/4 interest in raw land locat" at bounding box center [369, 80] width 265 height 23
click at [399, 87] on input "1/4 interest in 2.4 acres raw land locat" at bounding box center [369, 80] width 265 height 23
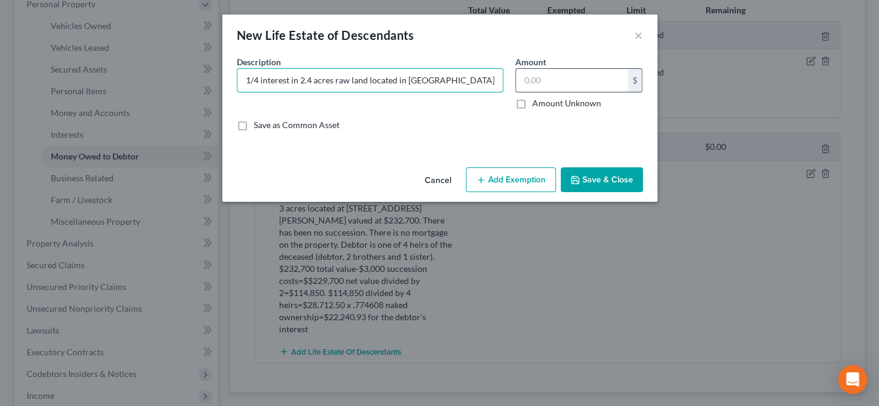
type input "1/4 interest in 2.4 acres raw land located in Clinton, LA"
drag, startPoint x: 533, startPoint y: 77, endPoint x: 545, endPoint y: 80, distance: 12.3
click at [533, 77] on input "text" at bounding box center [572, 80] width 112 height 23
type input "3,000.00"
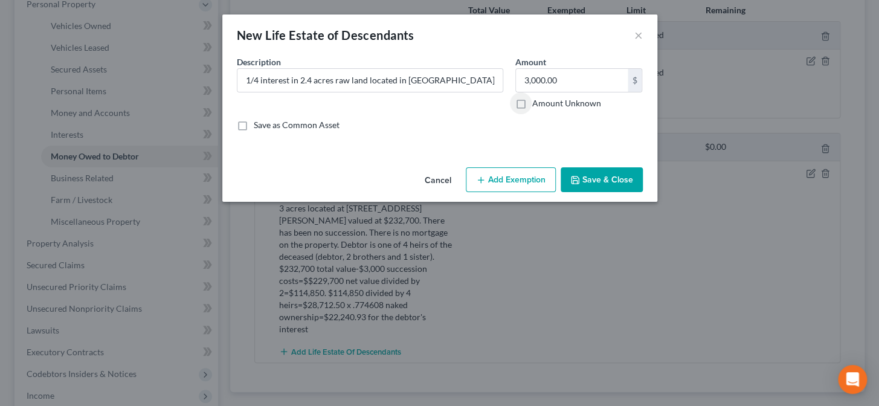
click at [615, 176] on button "Save & Close" at bounding box center [602, 179] width 82 height 25
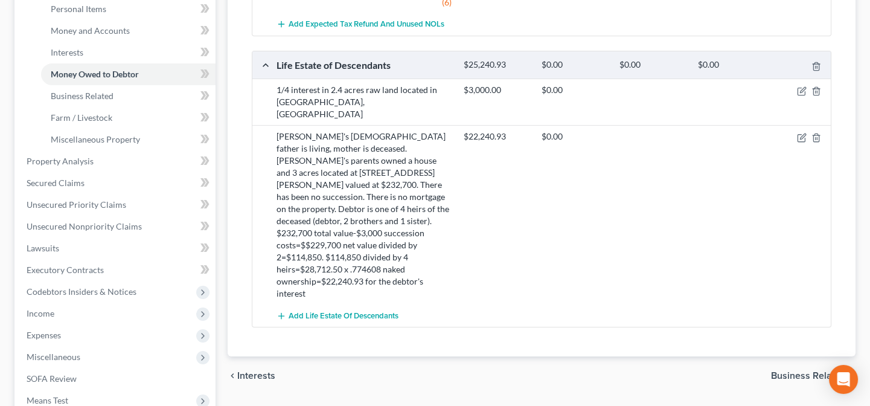
scroll to position [329, 0]
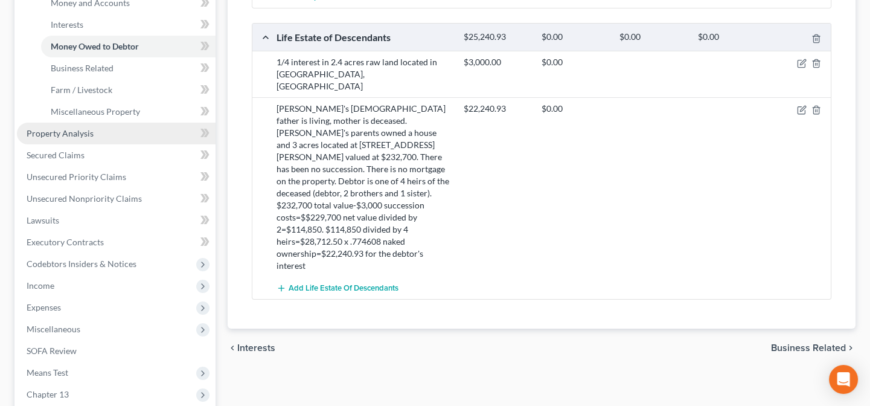
click at [54, 133] on span "Property Analysis" at bounding box center [60, 133] width 67 height 10
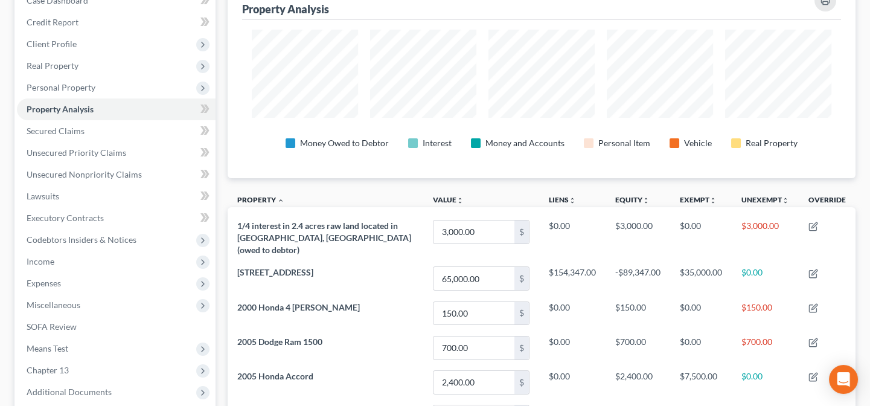
scroll to position [164, 0]
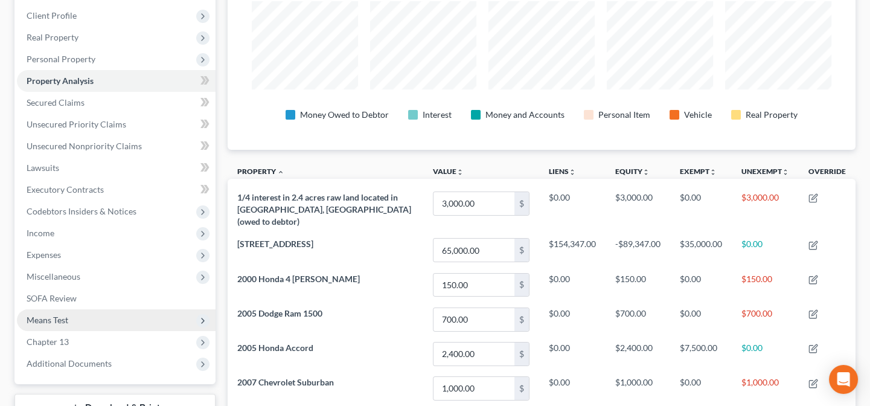
click at [70, 314] on span "Means Test" at bounding box center [116, 320] width 199 height 22
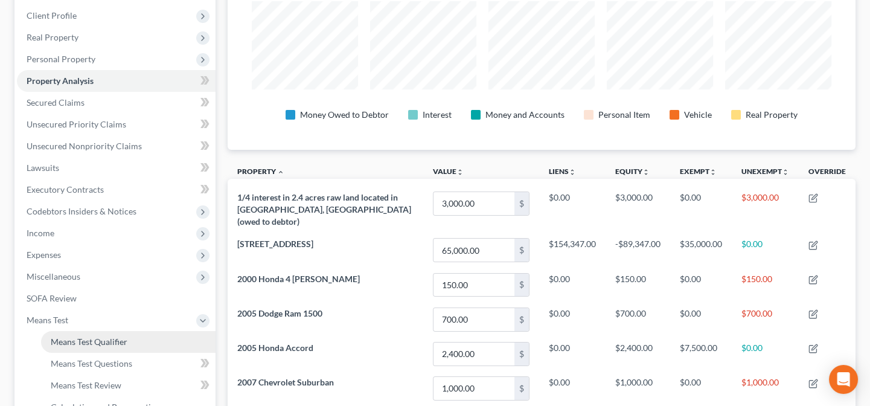
click at [73, 336] on span "Means Test Qualifier" at bounding box center [89, 341] width 77 height 10
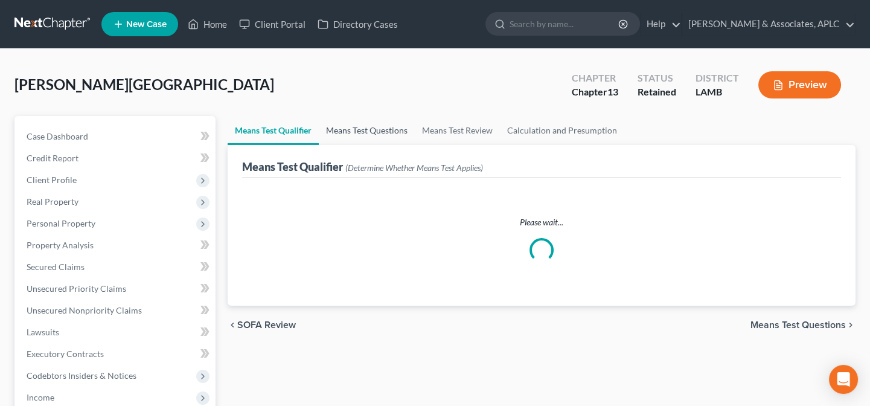
click at [368, 130] on link "Means Test Questions" at bounding box center [367, 130] width 96 height 29
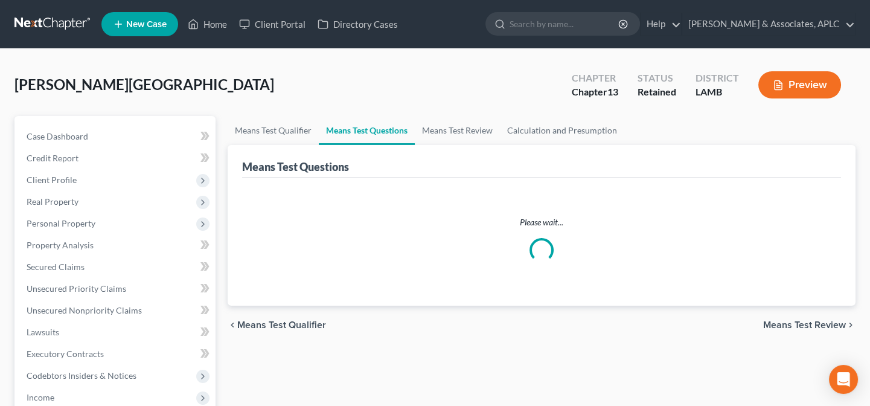
select select "1"
select select "0"
select select "60"
select select "4"
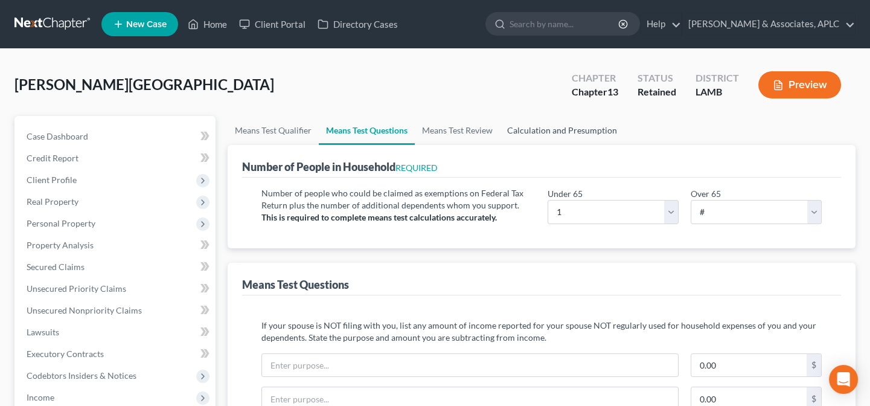
click at [550, 127] on link "Calculation and Presumption" at bounding box center [562, 130] width 124 height 29
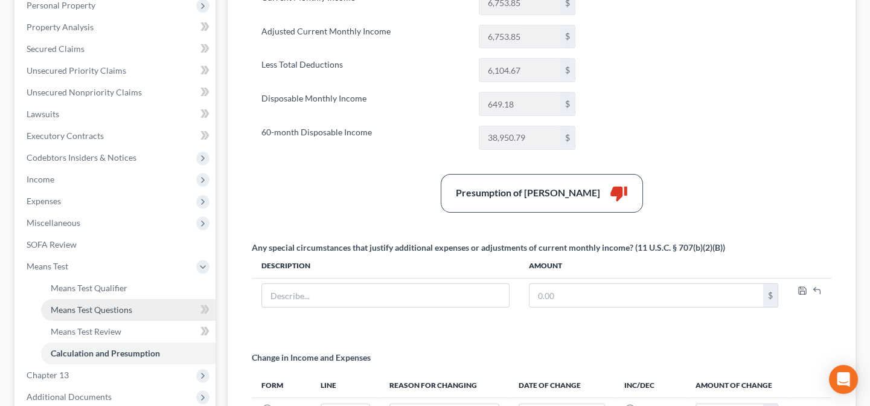
scroll to position [219, 0]
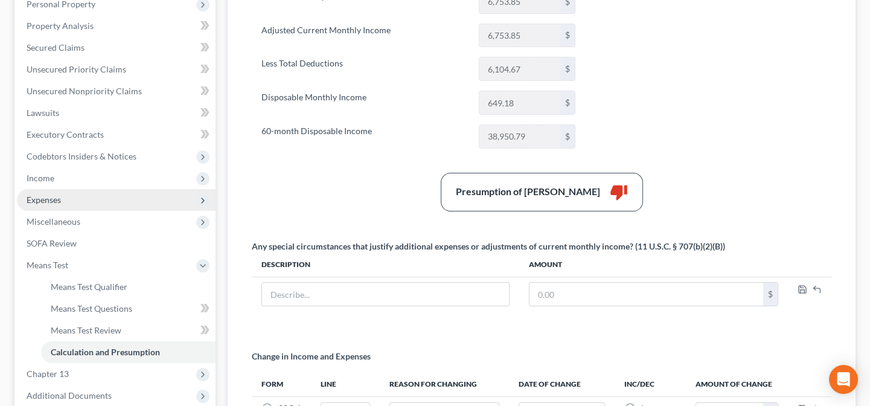
click at [48, 198] on span "Expenses" at bounding box center [44, 199] width 34 height 10
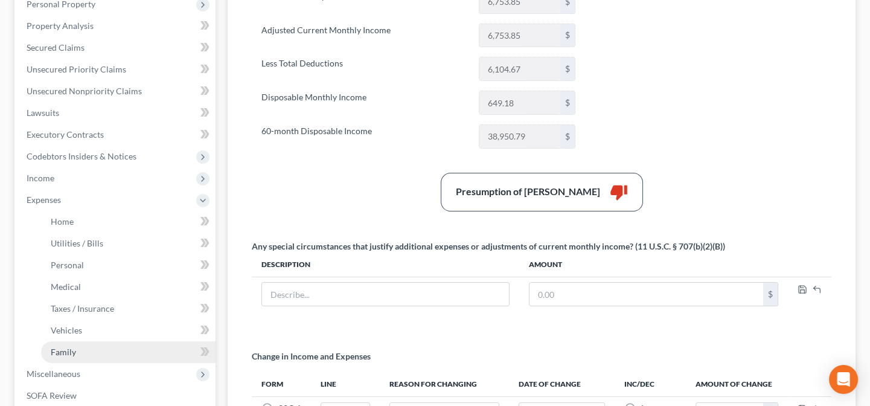
click at [60, 355] on span "Family" at bounding box center [63, 352] width 25 height 10
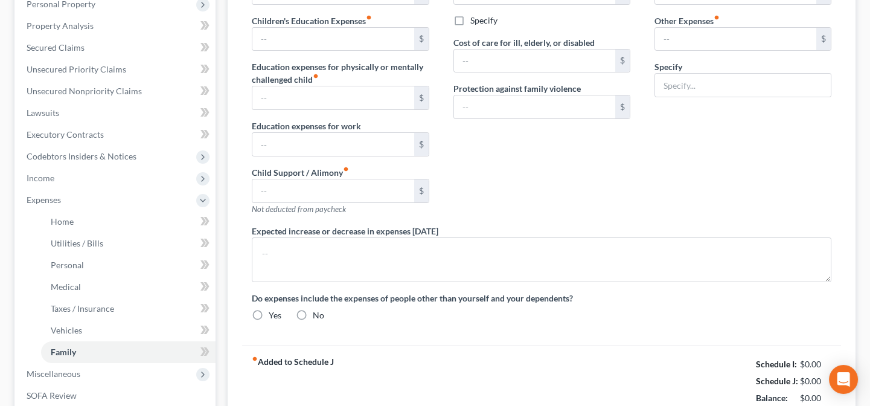
type input "0.00"
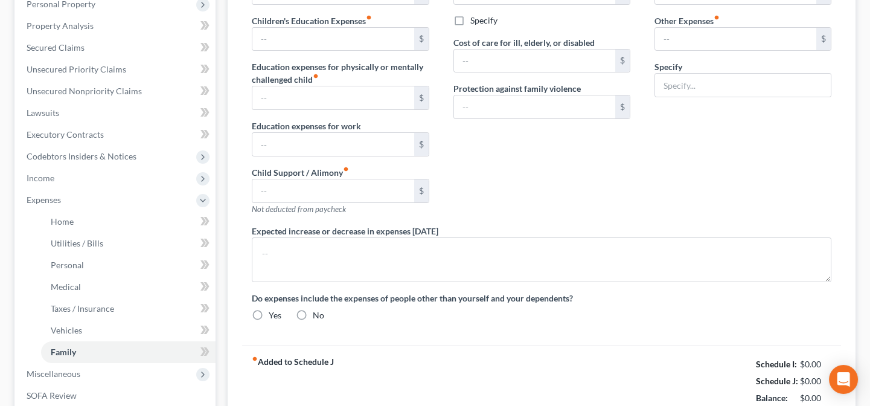
type input "0.00"
type input "900.00"
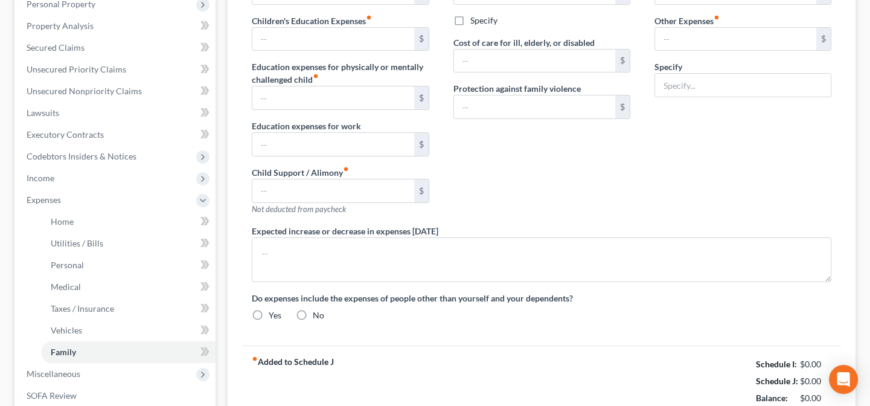
type input "Ch 13 Plan Payment"
radio input "true"
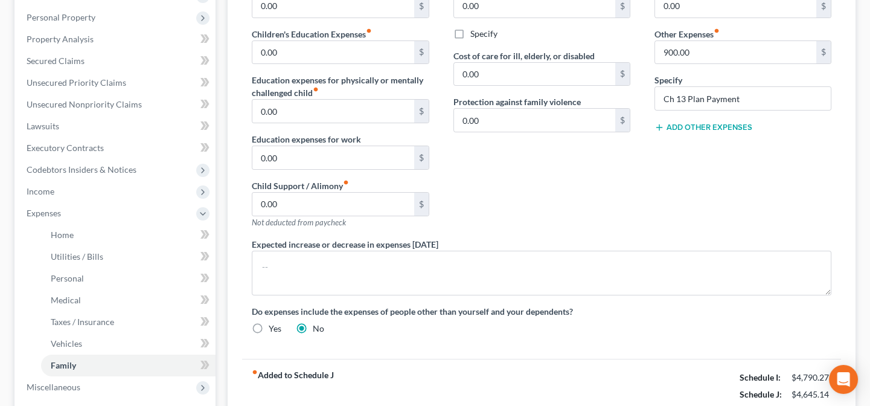
scroll to position [109, 0]
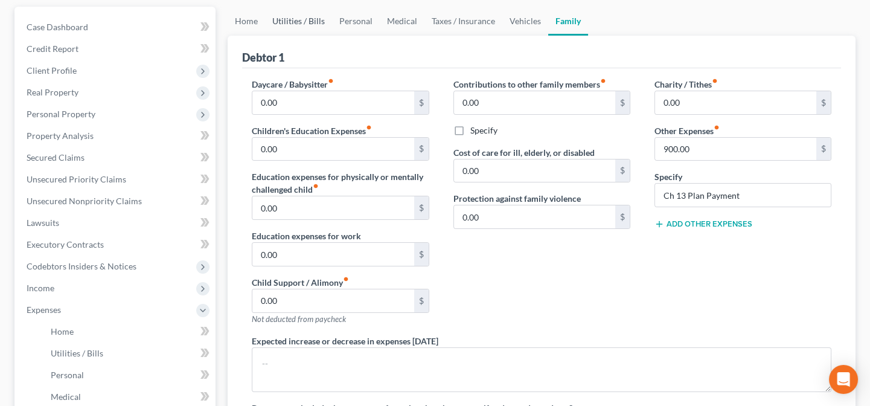
click at [295, 16] on link "Utilities / Bills" at bounding box center [298, 21] width 67 height 29
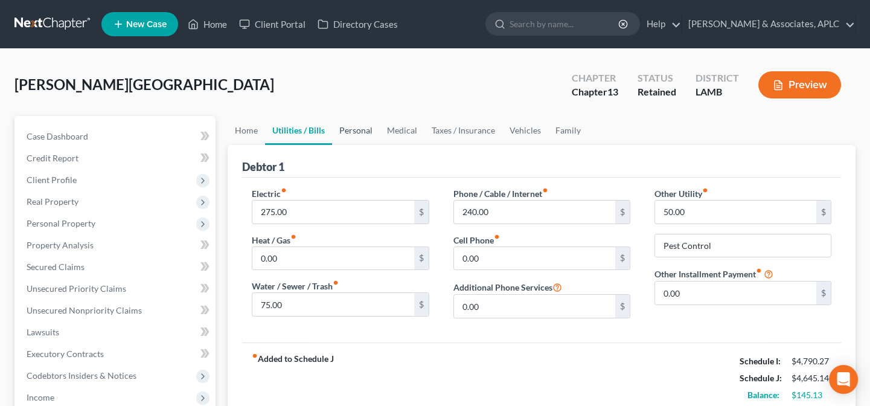
click at [364, 132] on link "Personal" at bounding box center [356, 130] width 48 height 29
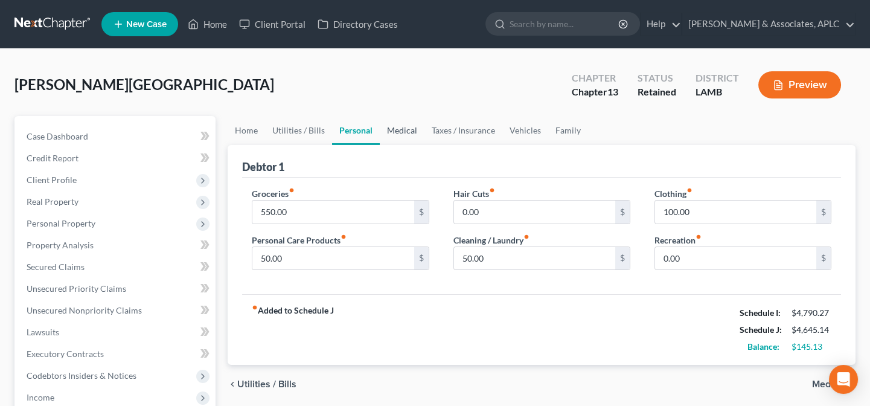
click at [397, 126] on link "Medical" at bounding box center [402, 130] width 45 height 29
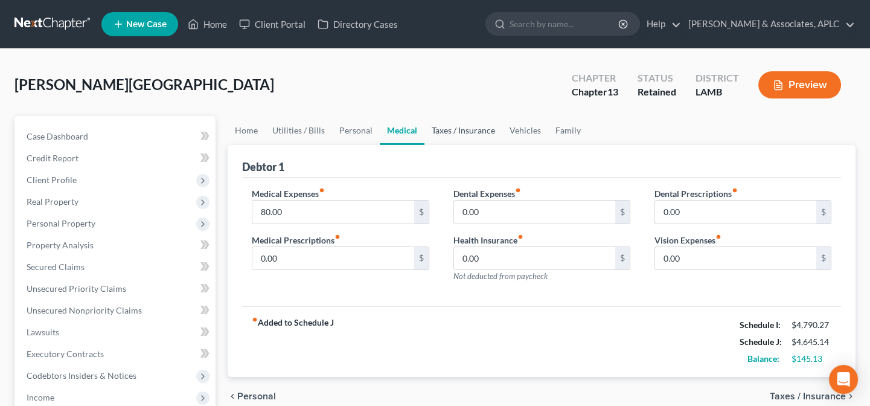
click at [438, 127] on link "Taxes / Insurance" at bounding box center [464, 130] width 78 height 29
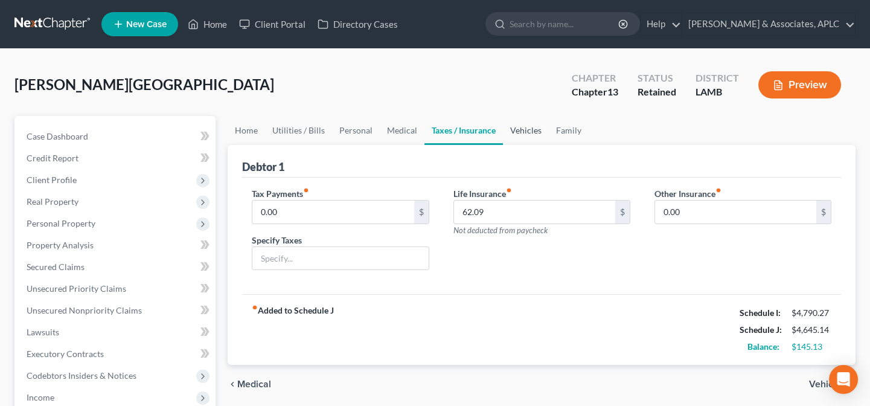
click at [515, 127] on link "Vehicles" at bounding box center [526, 130] width 46 height 29
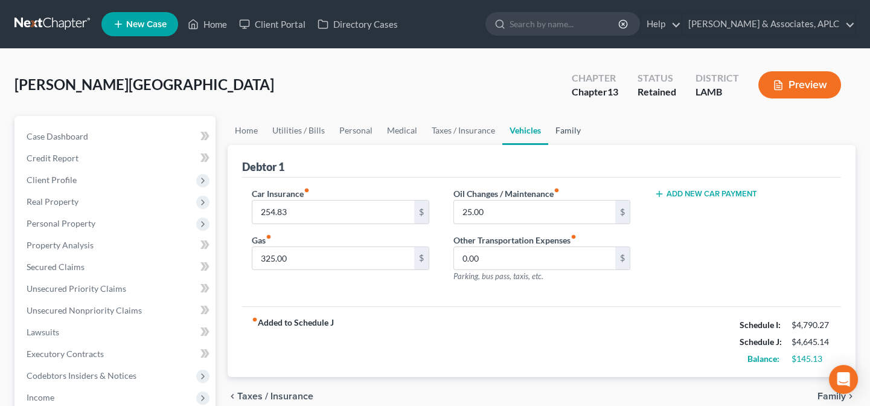
click at [558, 127] on link "Family" at bounding box center [568, 130] width 40 height 29
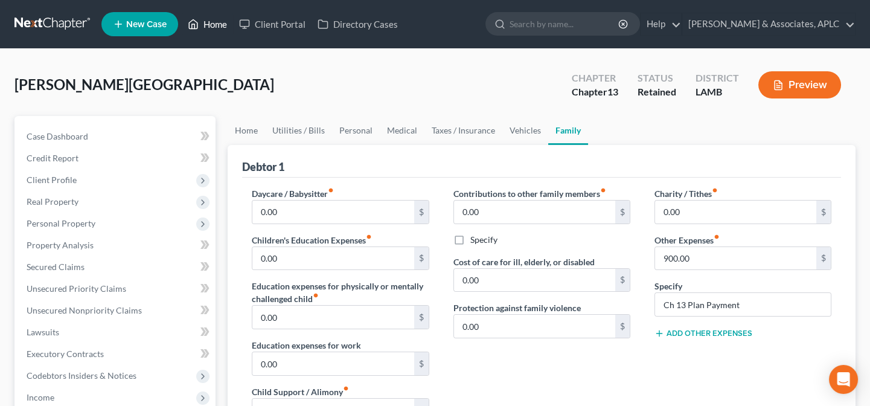
click at [219, 24] on link "Home" at bounding box center [207, 24] width 51 height 22
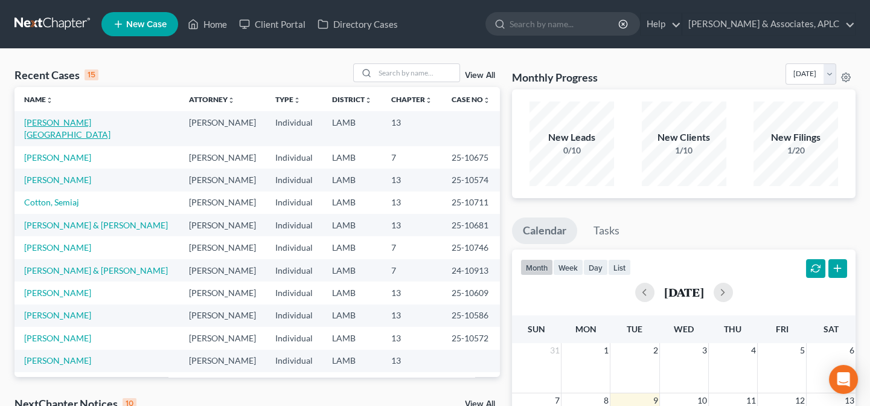
click at [57, 121] on link "[PERSON_NAME][GEOGRAPHIC_DATA]" at bounding box center [67, 128] width 86 height 22
select select "14"
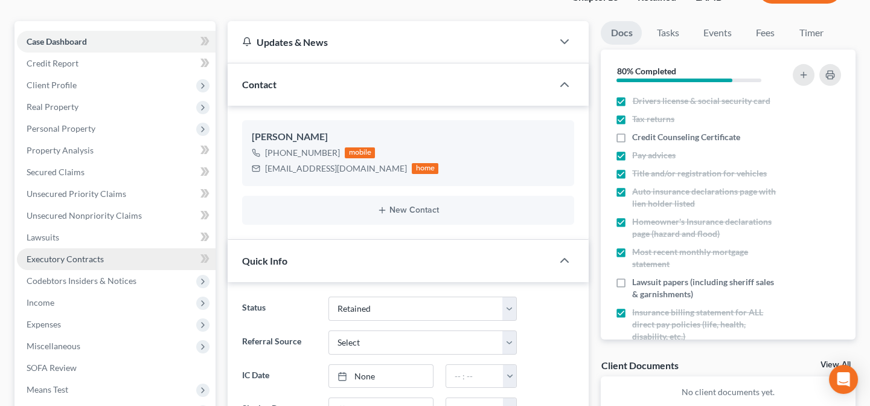
scroll to position [274, 0]
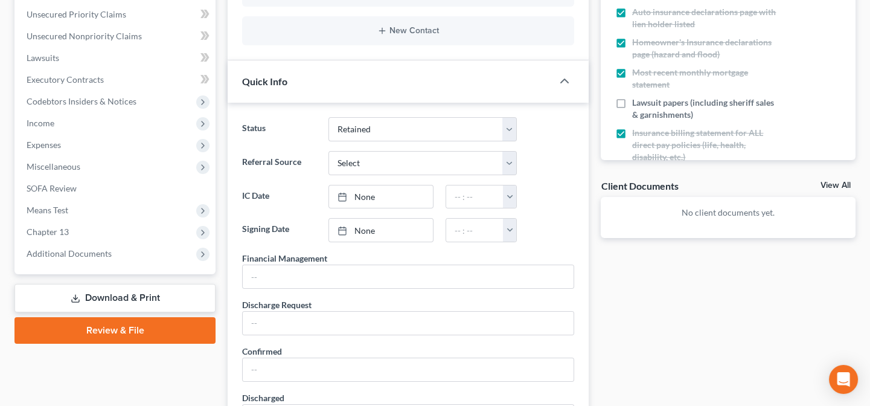
click at [132, 295] on link "Download & Print" at bounding box center [114, 298] width 201 height 28
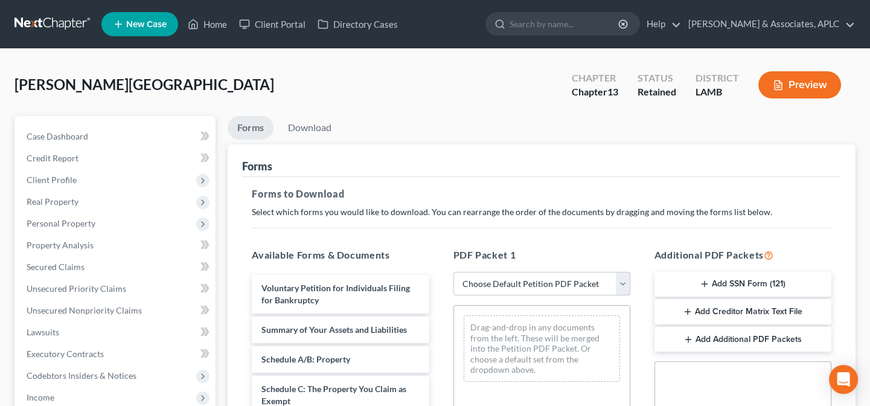
click at [492, 280] on select "Choose Default Petition PDF Packet Complete Bankruptcy Petition (all forms and …" at bounding box center [542, 284] width 177 height 24
select select "0"
click at [454, 272] on select "Choose Default Petition PDF Packet Complete Bankruptcy Petition (all forms and …" at bounding box center [542, 284] width 177 height 24
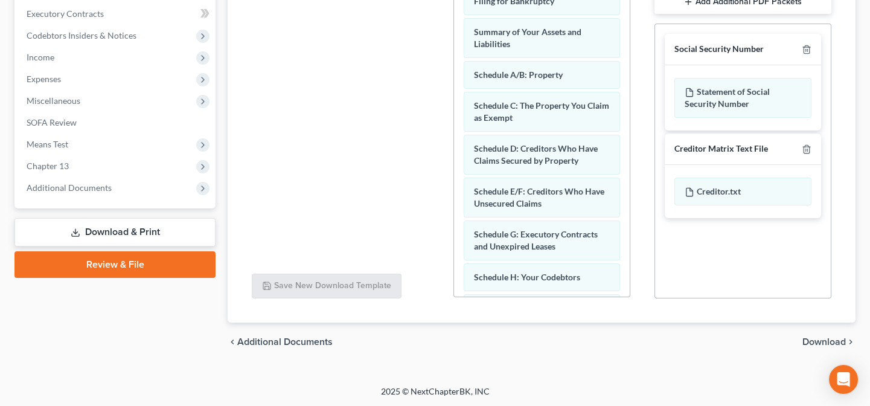
click at [835, 341] on span "Download" at bounding box center [824, 342] width 43 height 10
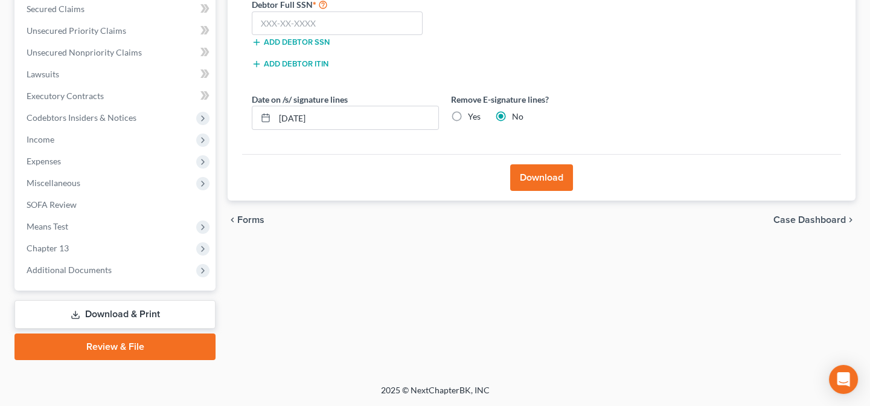
scroll to position [256, 0]
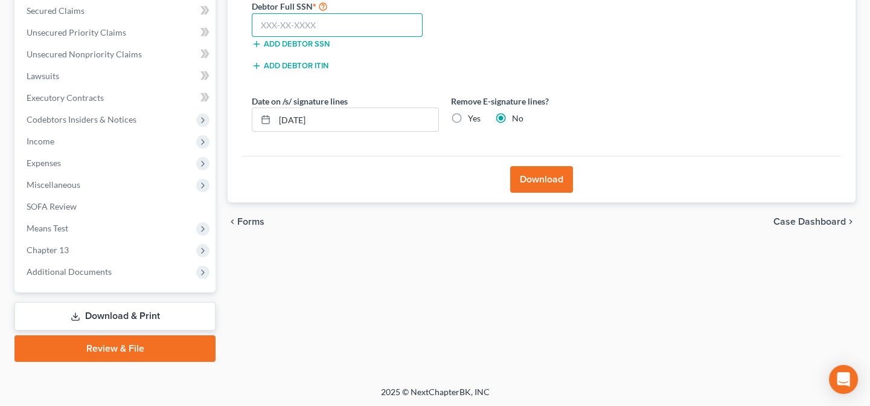
click at [320, 26] on input "text" at bounding box center [337, 25] width 171 height 24
type input "438-39-1701"
click at [536, 178] on button "Download" at bounding box center [541, 179] width 63 height 27
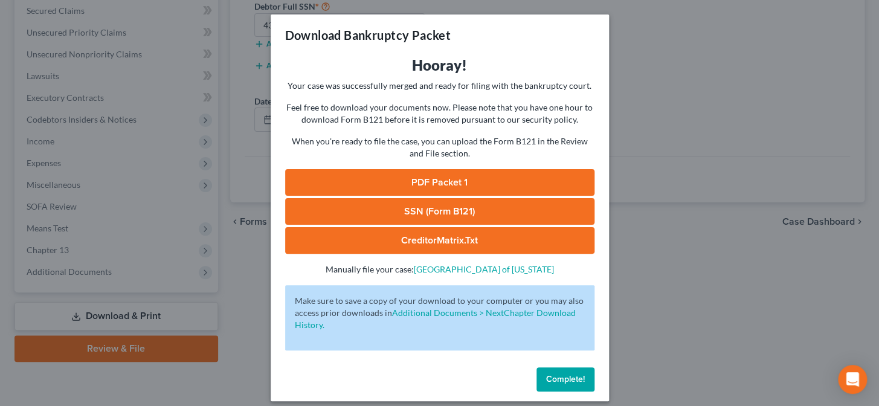
click at [460, 184] on link "PDF Packet 1" at bounding box center [439, 182] width 309 height 27
click at [352, 205] on link "SSN (Form B121)" at bounding box center [439, 211] width 309 height 27
click at [561, 385] on button "Complete!" at bounding box center [565, 379] width 58 height 24
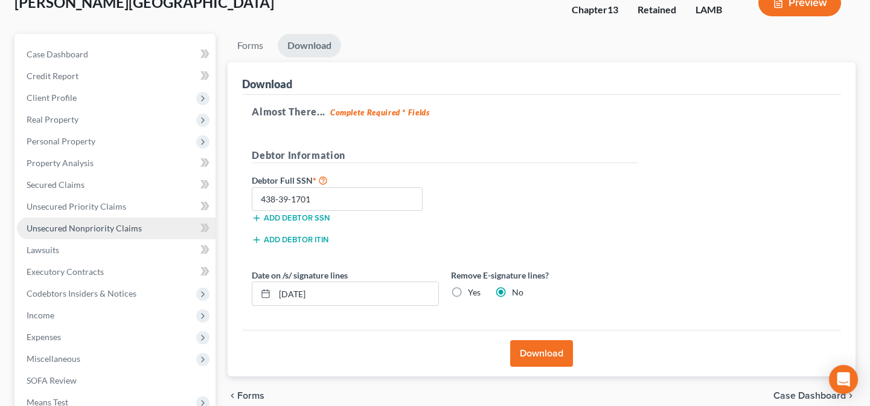
scroll to position [36, 0]
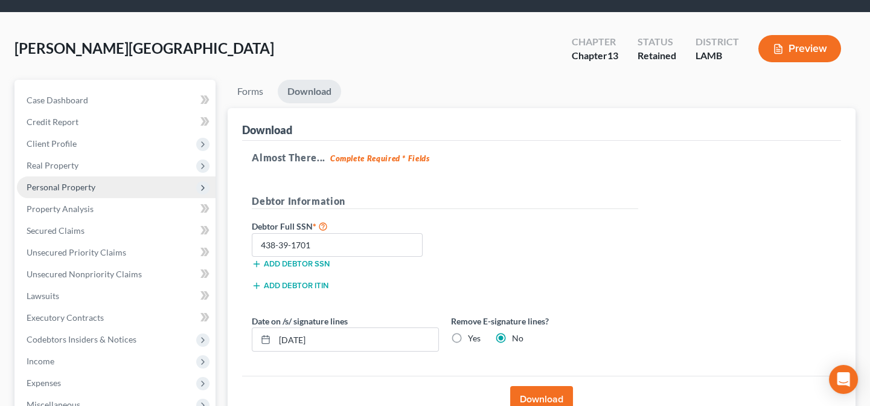
click at [63, 192] on span "Personal Property" at bounding box center [116, 187] width 199 height 22
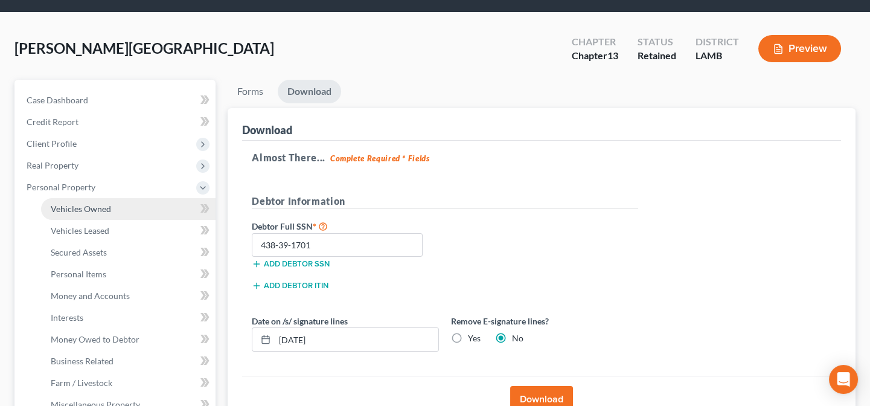
click at [63, 204] on span "Vehicles Owned" at bounding box center [81, 209] width 60 height 10
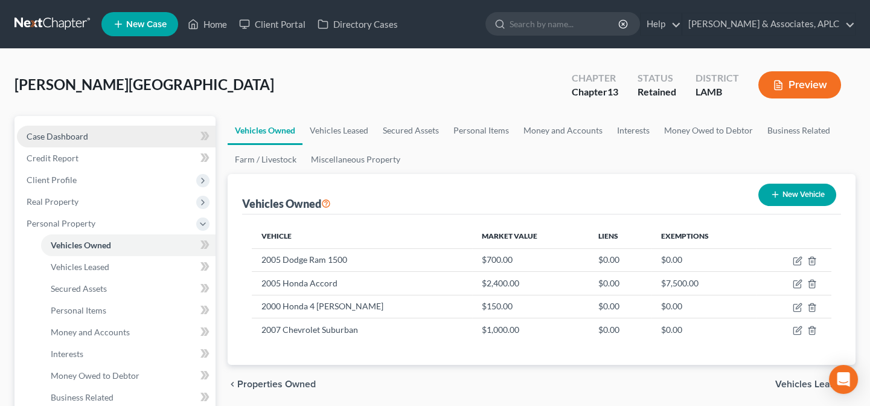
click at [111, 136] on link "Case Dashboard" at bounding box center [116, 137] width 199 height 22
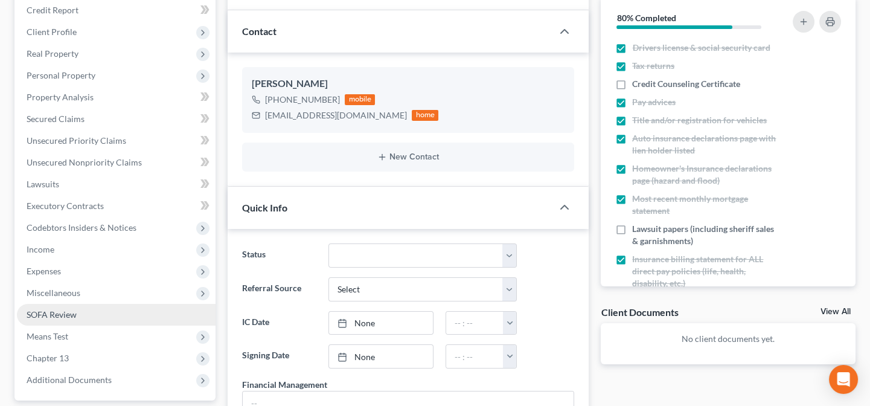
scroll to position [164, 0]
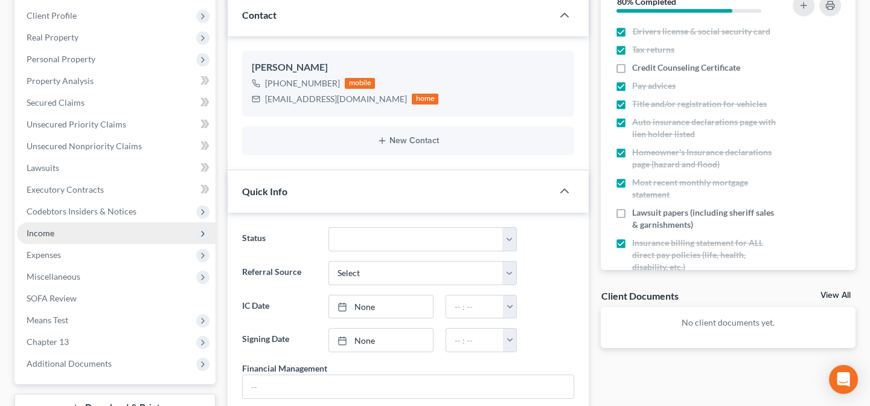
click at [58, 231] on span "Income" at bounding box center [116, 233] width 199 height 22
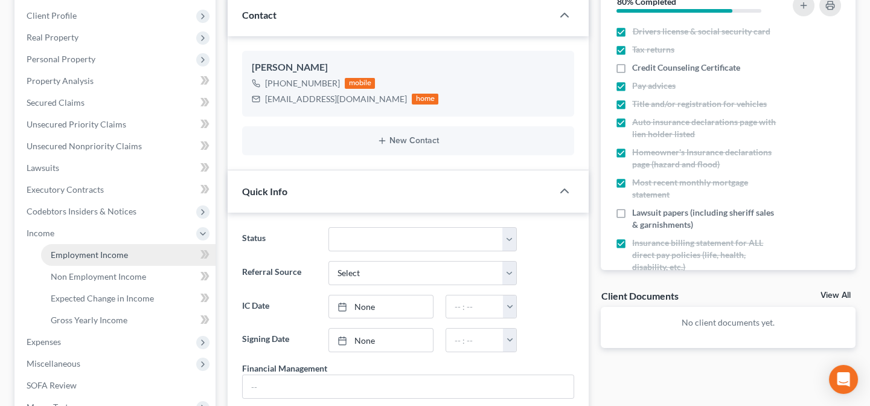
click at [69, 255] on span "Employment Income" at bounding box center [89, 254] width 77 height 10
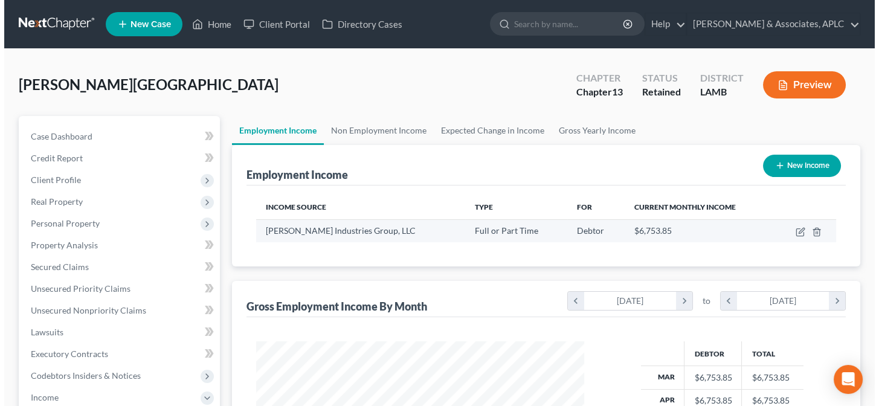
scroll to position [216, 352]
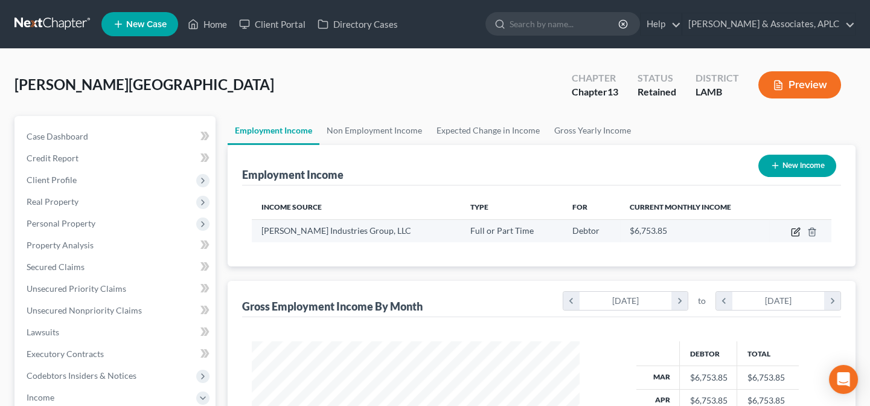
click at [796, 230] on icon "button" at bounding box center [796, 232] width 10 height 10
select select "0"
select select "19"
select select "0"
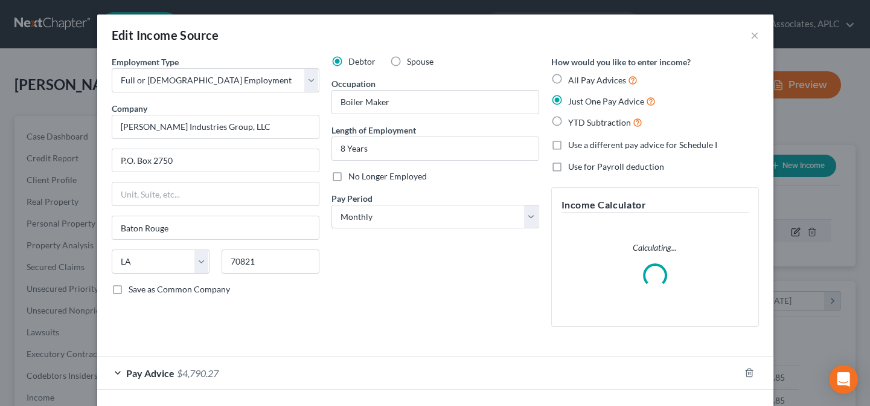
scroll to position [216, 356]
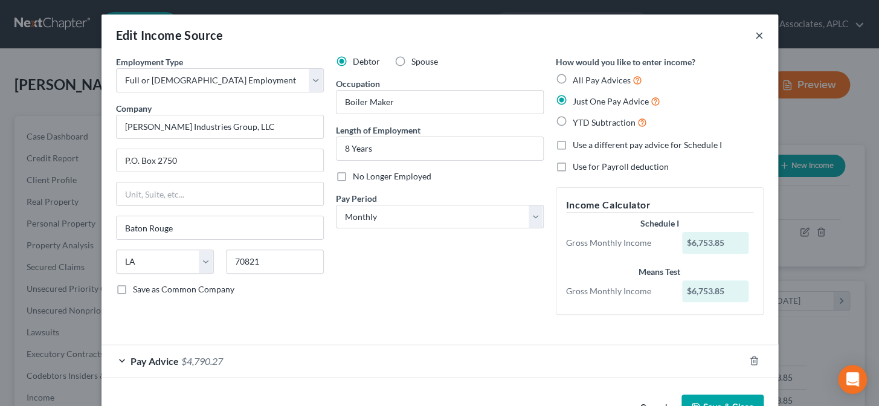
click at [755, 32] on button "×" at bounding box center [759, 35] width 8 height 14
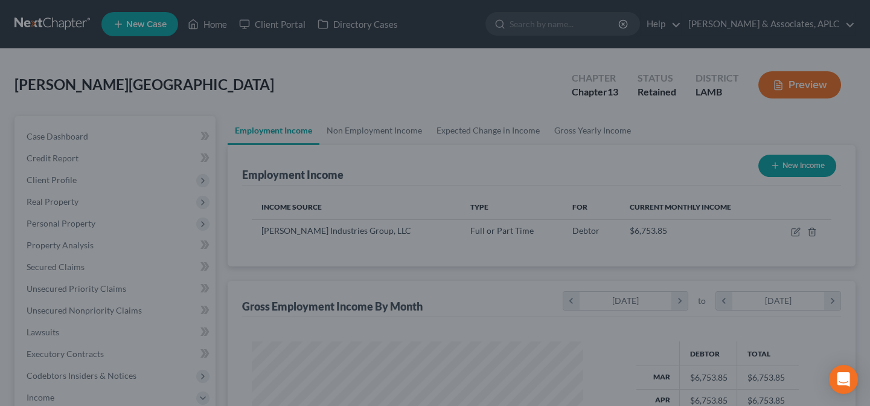
scroll to position [603798, 603662]
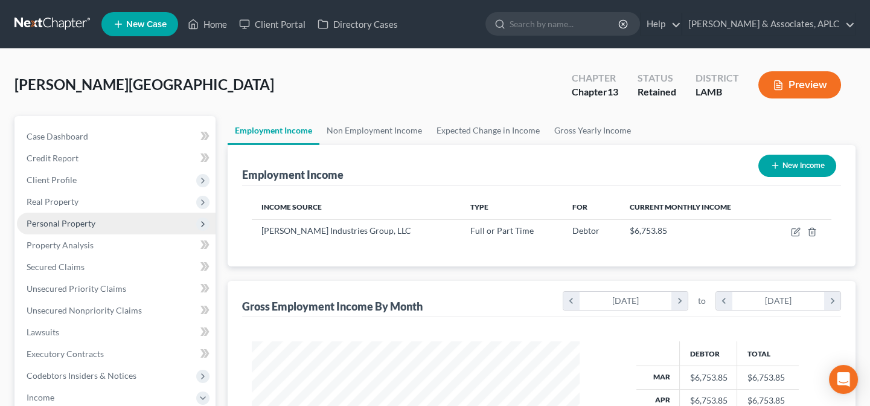
click at [64, 230] on span "Personal Property" at bounding box center [116, 224] width 199 height 22
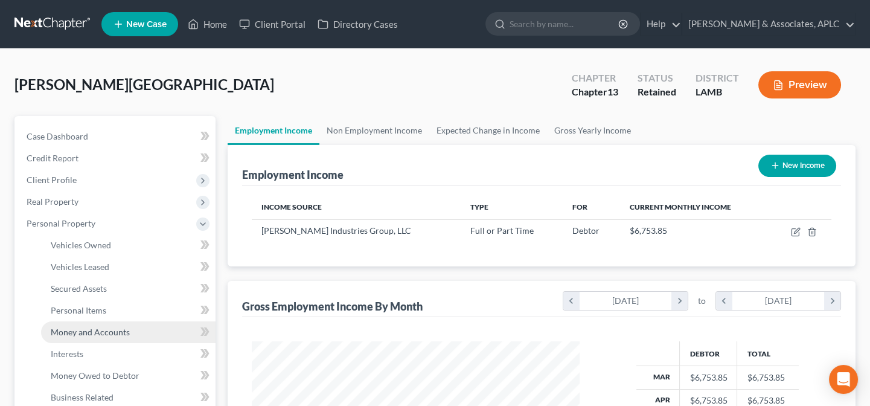
click at [79, 329] on span "Money and Accounts" at bounding box center [90, 332] width 79 height 10
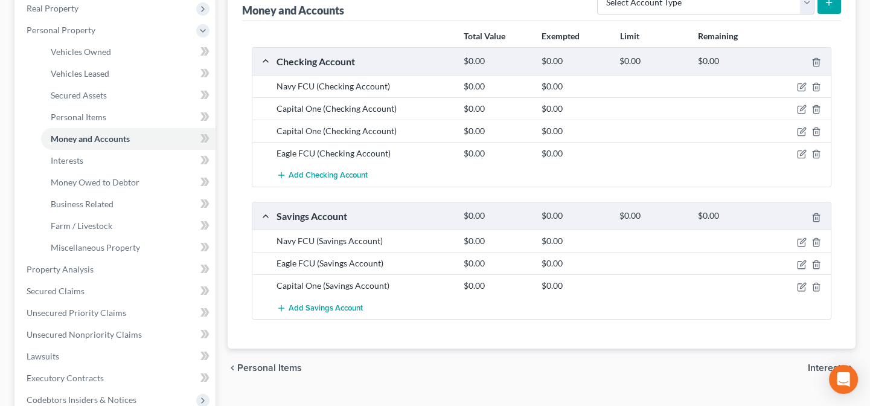
scroll to position [219, 0]
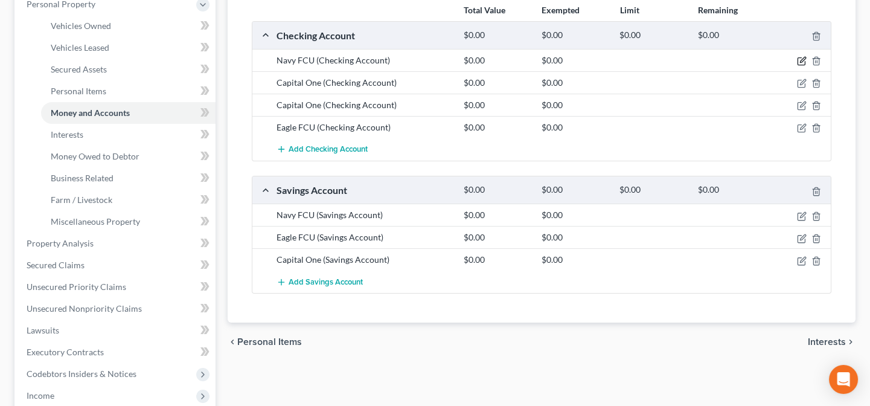
click at [802, 62] on icon "button" at bounding box center [802, 61] width 10 height 10
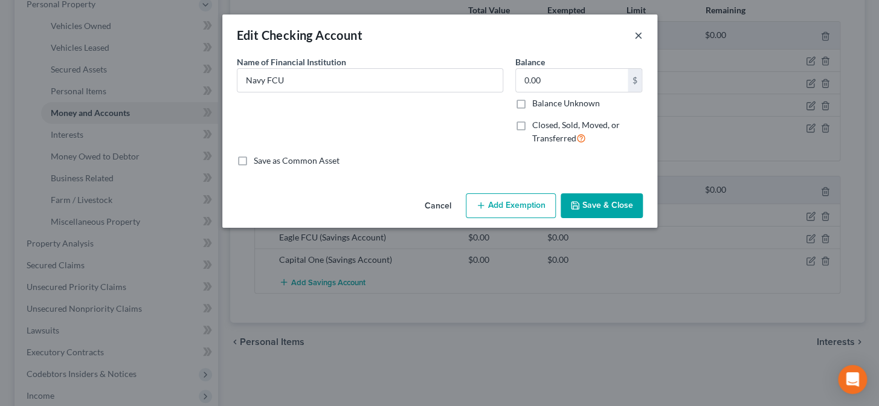
click at [634, 34] on button "×" at bounding box center [638, 35] width 8 height 14
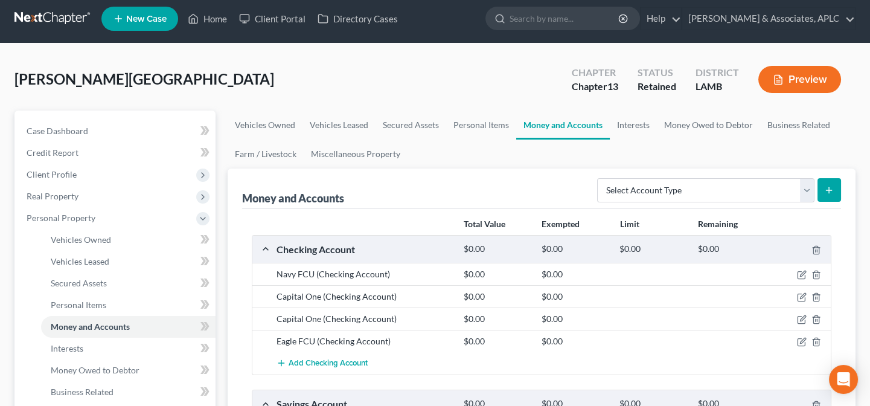
scroll to position [0, 0]
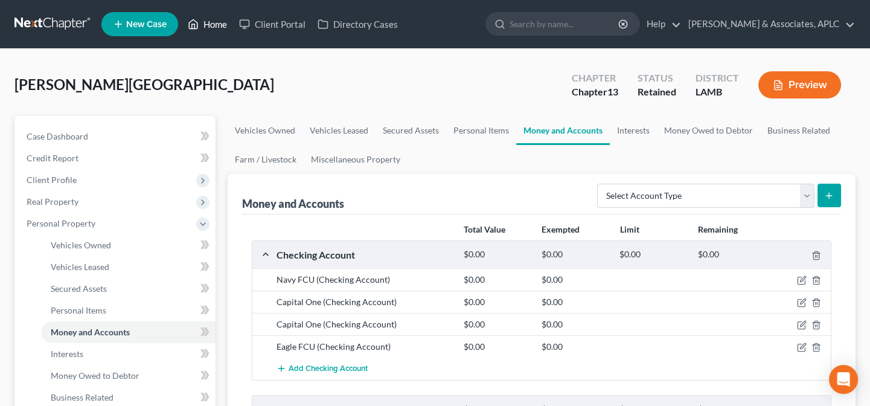
click at [209, 29] on link "Home" at bounding box center [207, 24] width 51 height 22
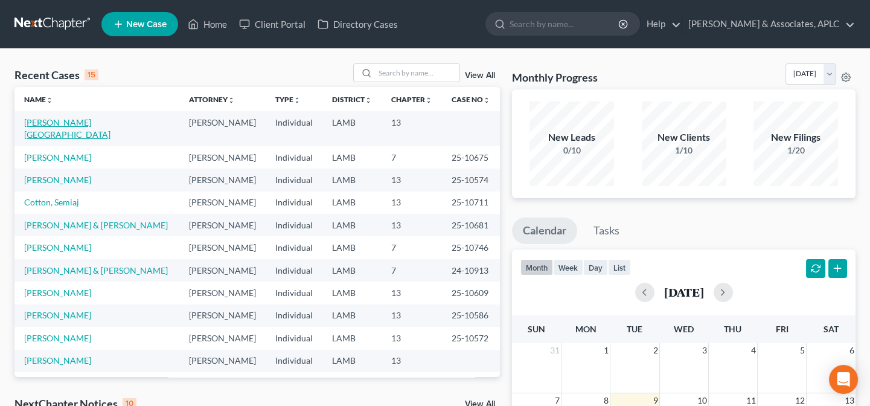
click at [72, 124] on link "[PERSON_NAME][GEOGRAPHIC_DATA]" at bounding box center [67, 128] width 86 height 22
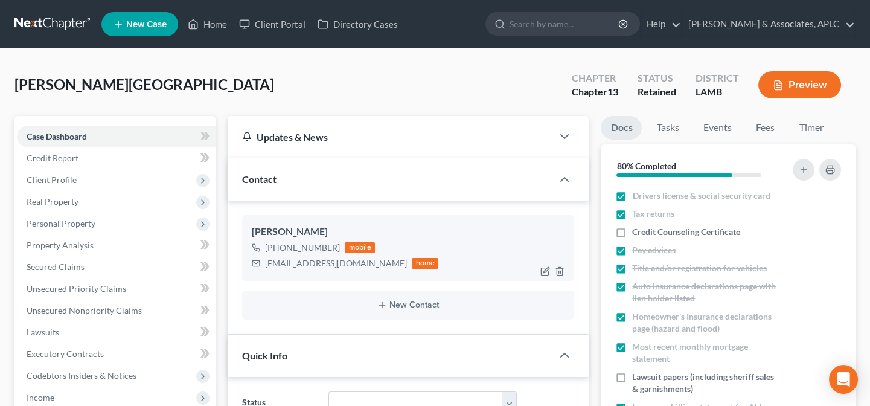
drag, startPoint x: 276, startPoint y: 245, endPoint x: 335, endPoint y: 245, distance: 58.6
click at [335, 245] on div "[PHONE_NUMBER]" at bounding box center [302, 248] width 75 height 12
copy div "[PHONE_NUMBER]"
click at [297, 276] on div "[PERSON_NAME] [PHONE_NUMBER] mobile [EMAIL_ADDRESS][DOMAIN_NAME] home" at bounding box center [408, 247] width 332 height 65
drag, startPoint x: 265, startPoint y: 261, endPoint x: 369, endPoint y: 261, distance: 103.9
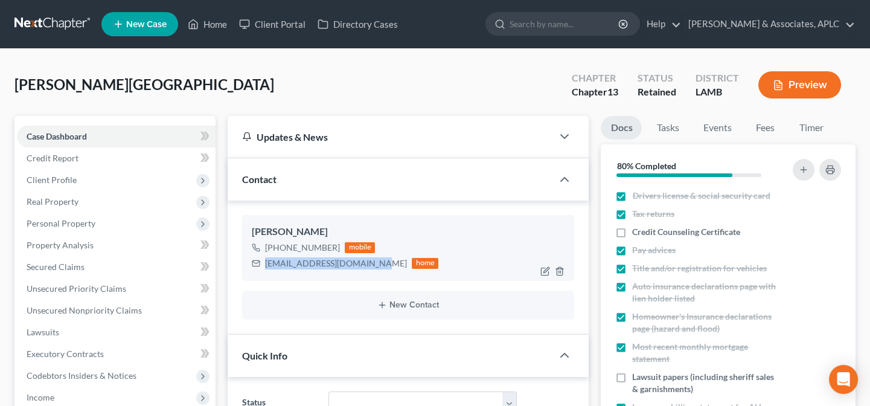
click at [369, 261] on div "[EMAIL_ADDRESS][DOMAIN_NAME]" at bounding box center [336, 263] width 142 height 12
copy div "[EMAIL_ADDRESS][DOMAIN_NAME]"
click at [223, 23] on link "Home" at bounding box center [207, 24] width 51 height 22
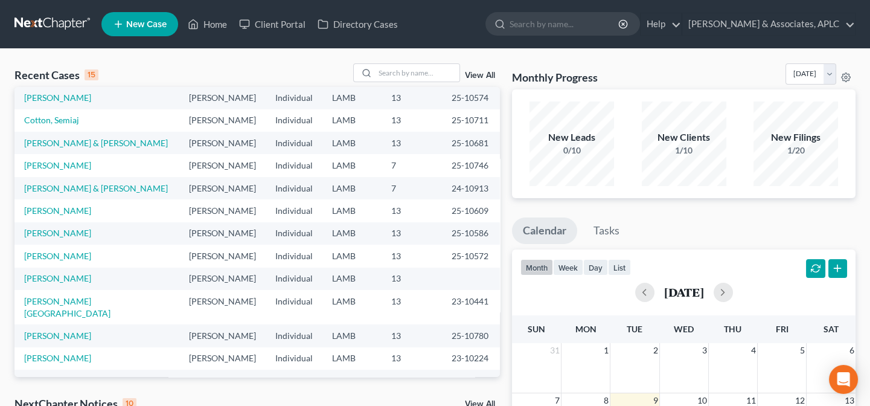
scroll to position [83, 0]
